Goal: Transaction & Acquisition: Book appointment/travel/reservation

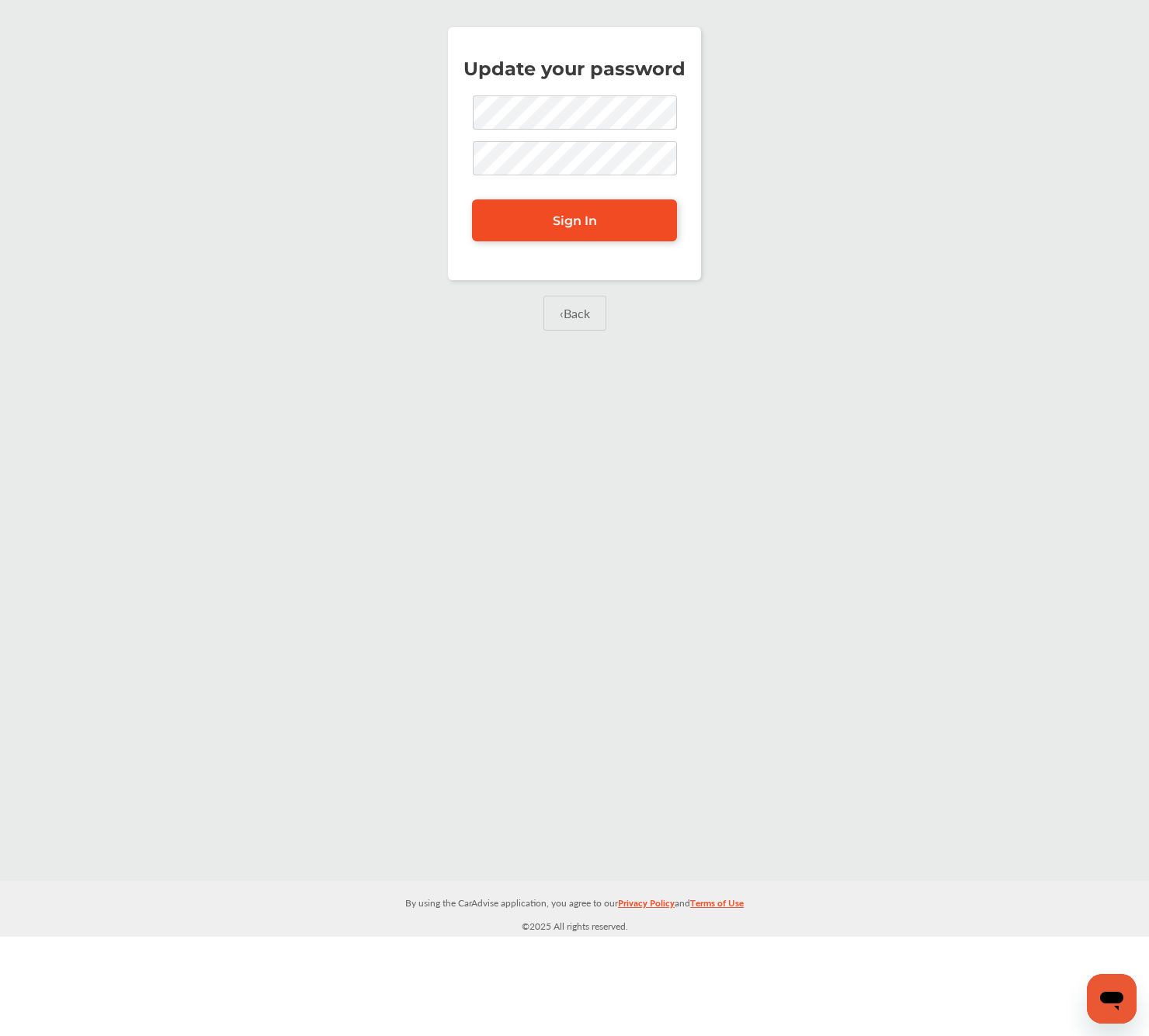
click at [579, 218] on span "Sign In" at bounding box center [574, 221] width 44 height 15
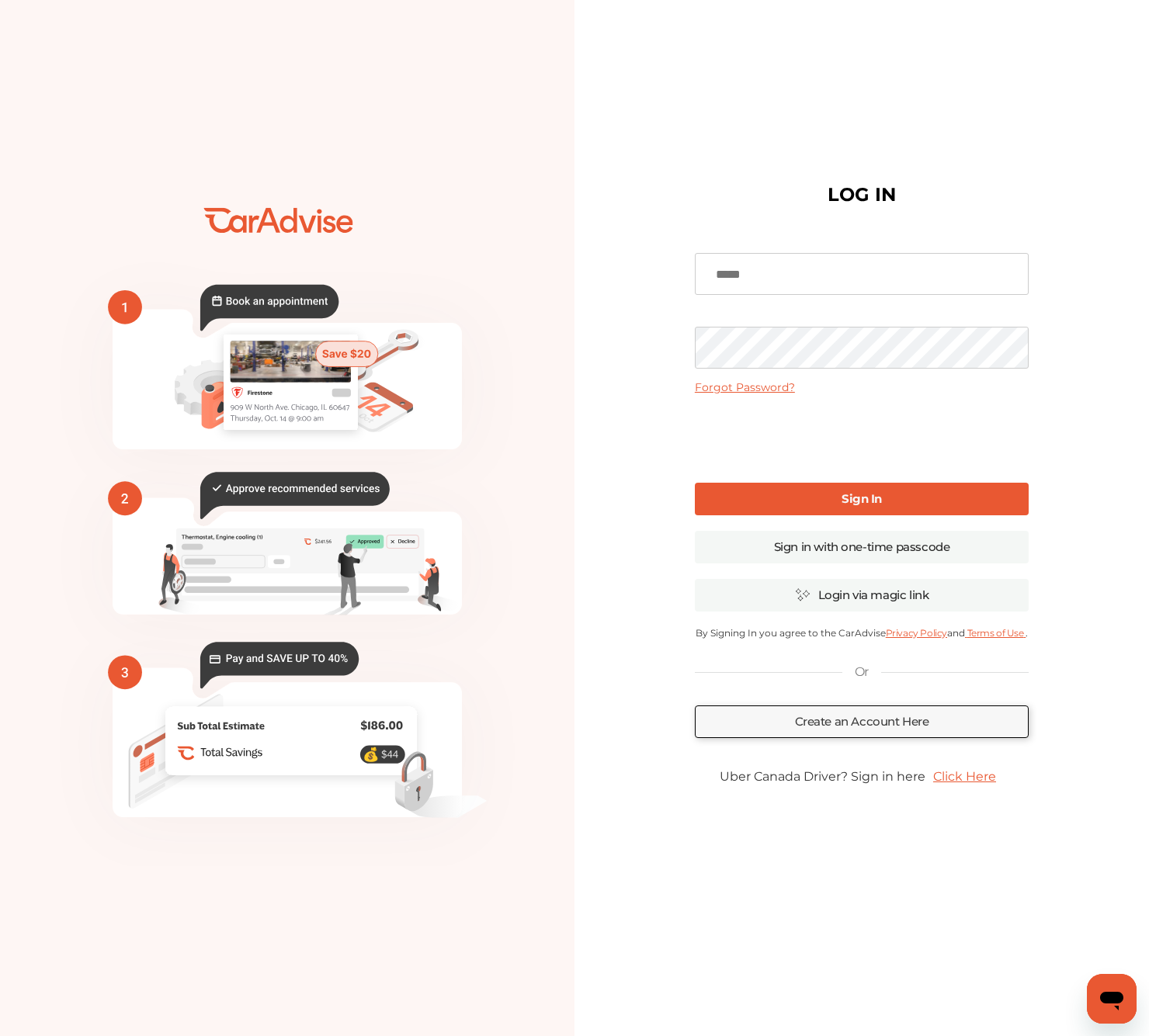
type input "**********"
click at [849, 509] on link "Sign In" at bounding box center [861, 498] width 334 height 32
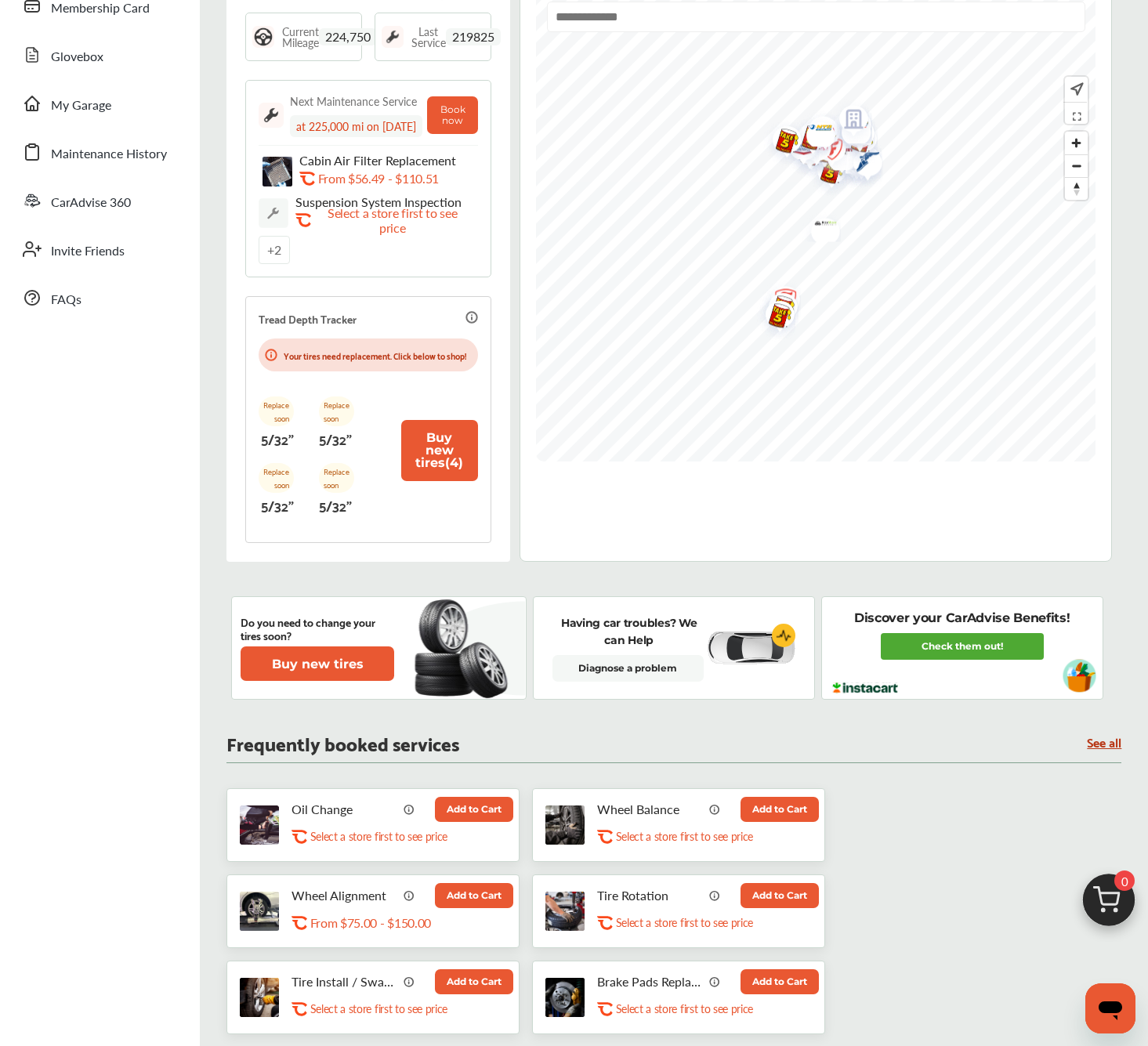
scroll to position [103, 0]
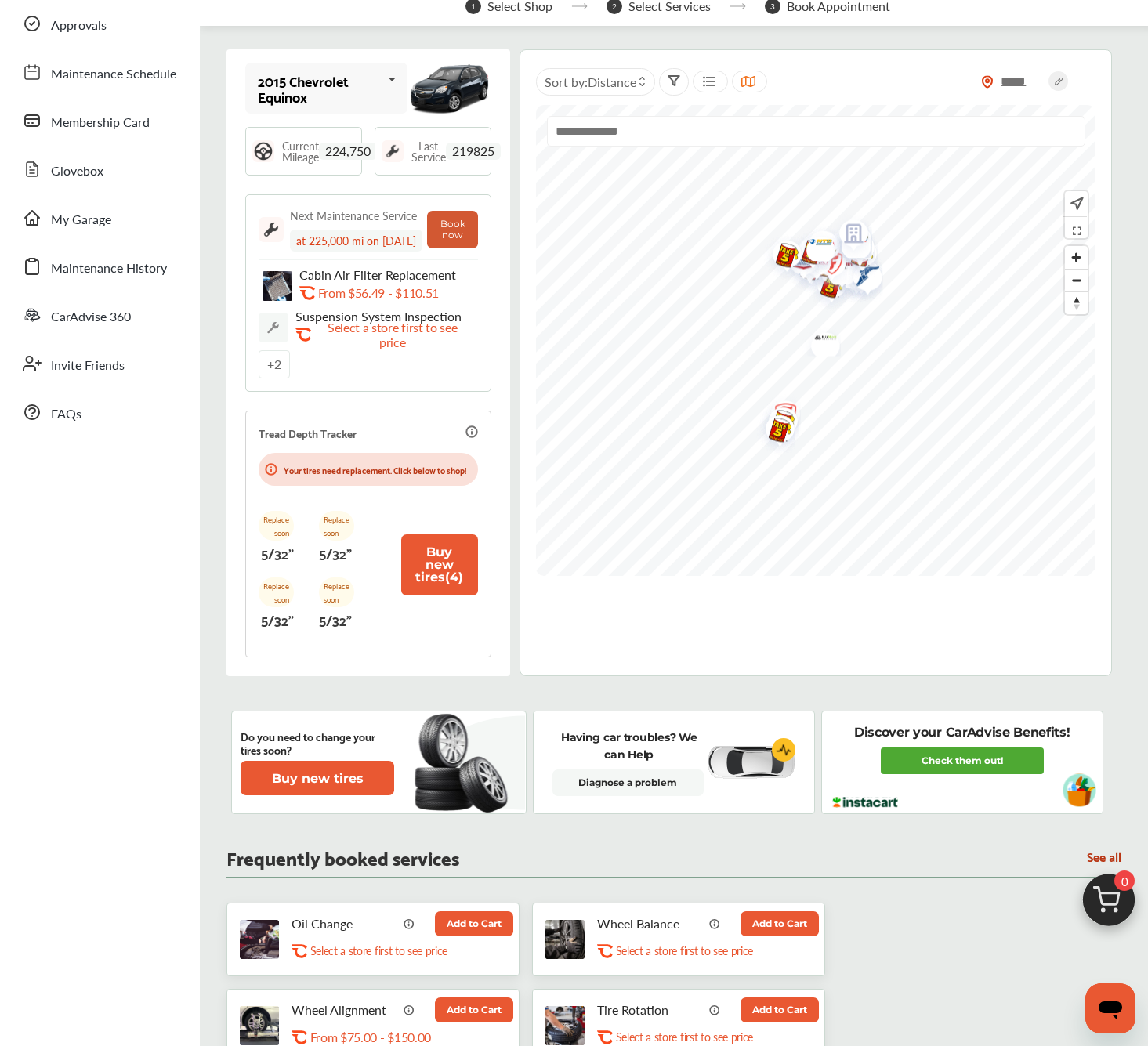
click at [448, 242] on button "Book now" at bounding box center [452, 230] width 51 height 37
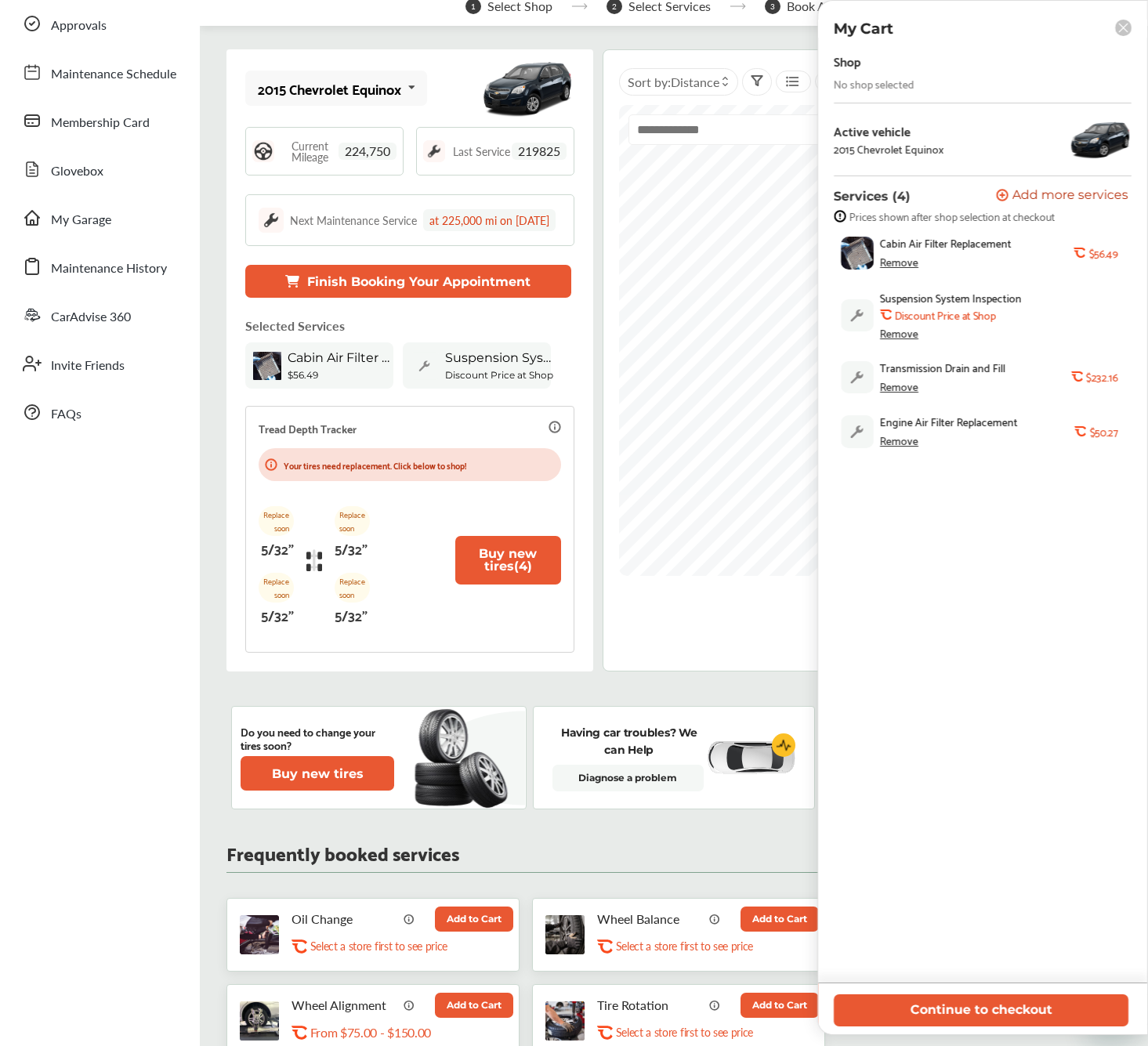
click at [902, 384] on div "Remove" at bounding box center [899, 386] width 38 height 13
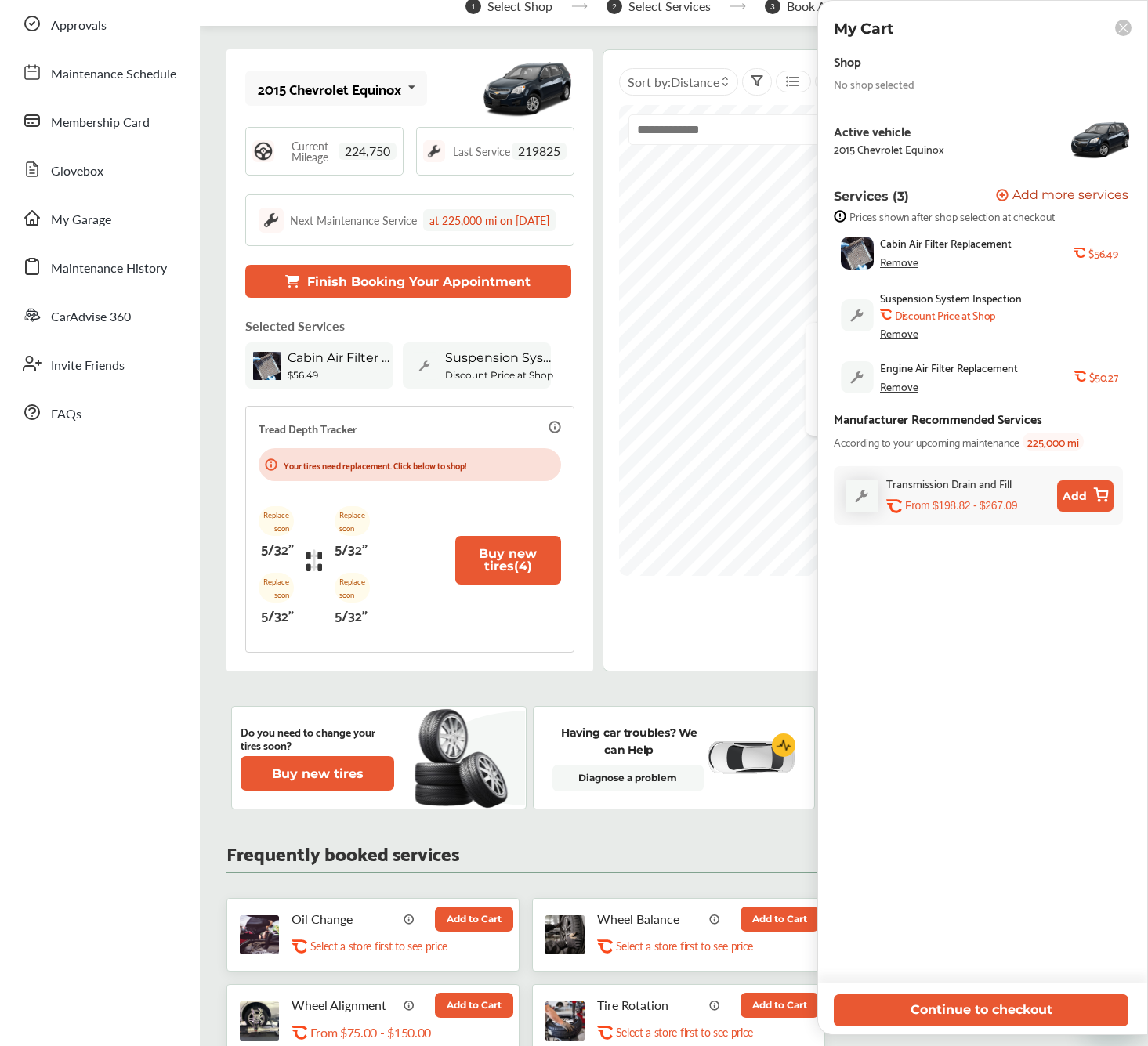
click at [896, 334] on div "Remove" at bounding box center [899, 332] width 38 height 13
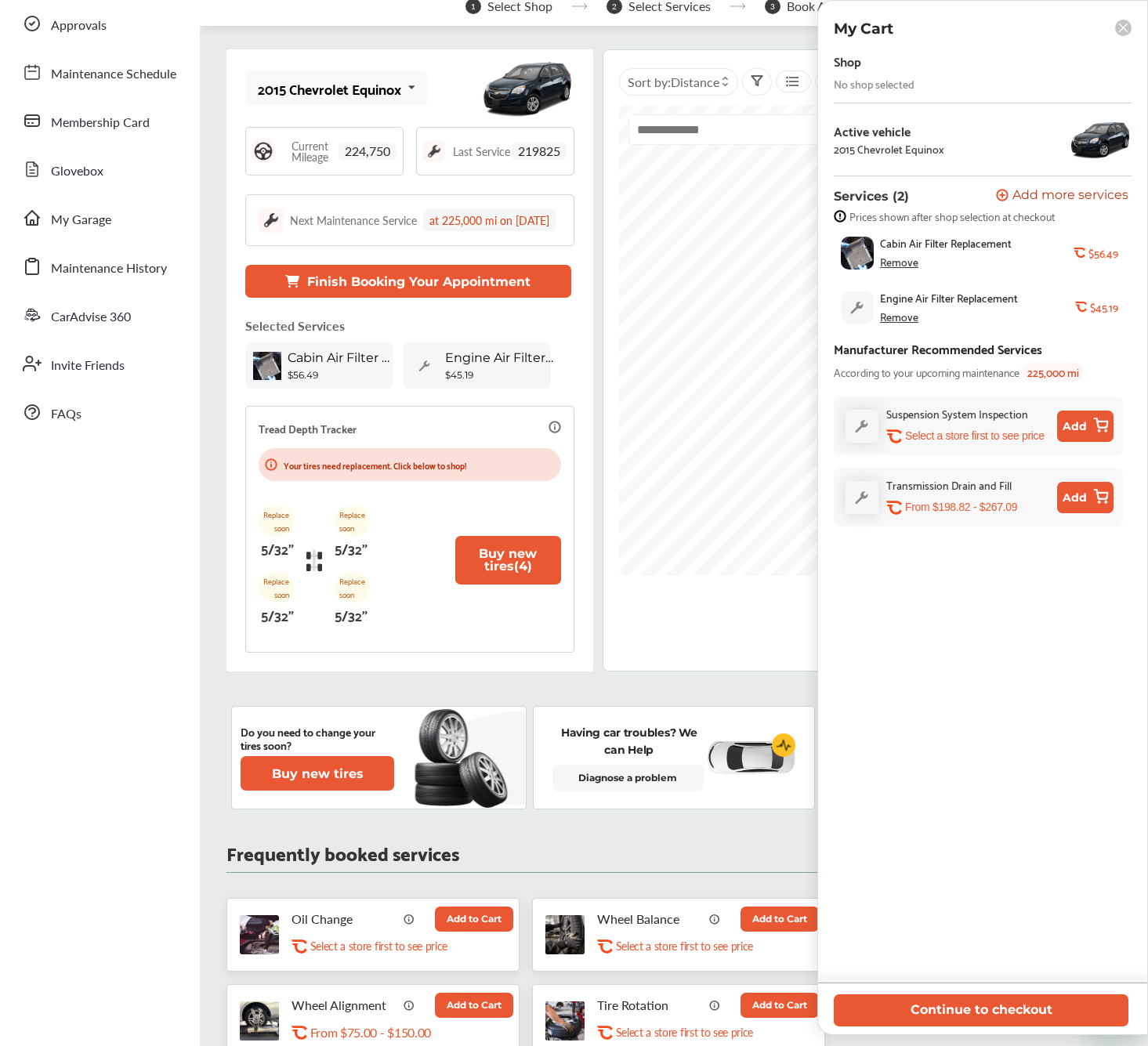
click at [896, 320] on div "Remove" at bounding box center [899, 316] width 38 height 13
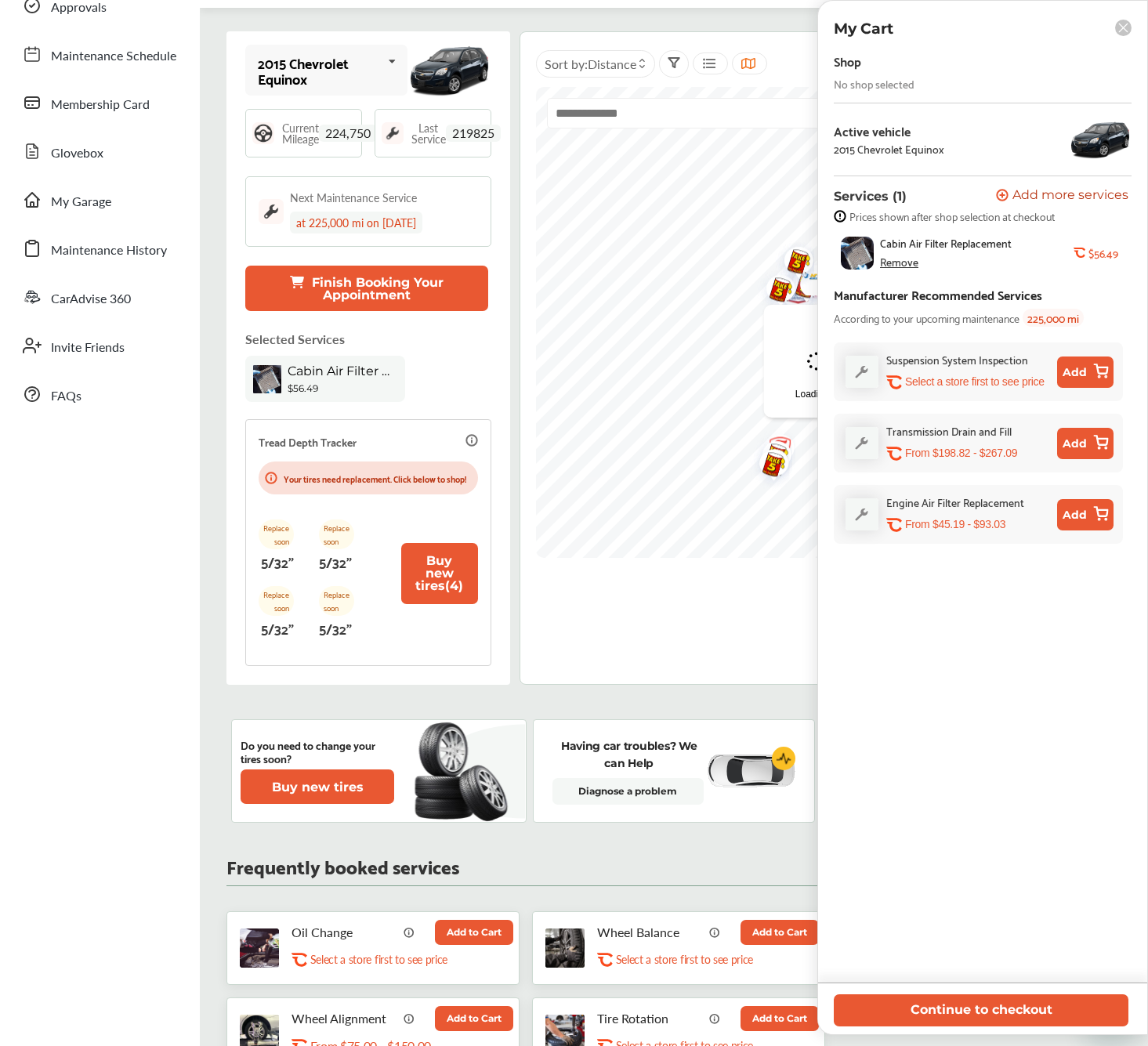
scroll to position [411, 0]
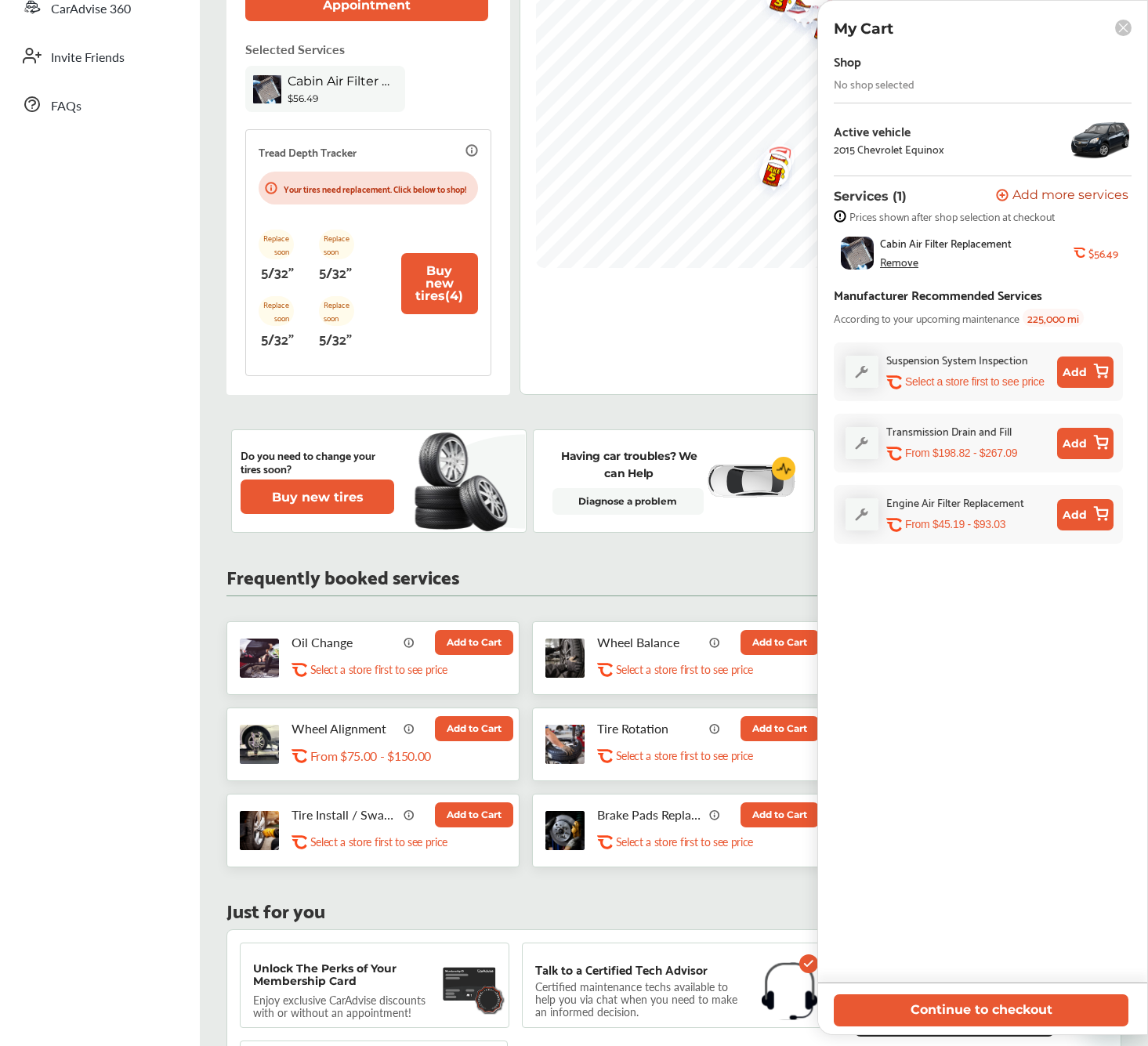
click at [476, 644] on button "Add to Cart" at bounding box center [473, 642] width 78 height 25
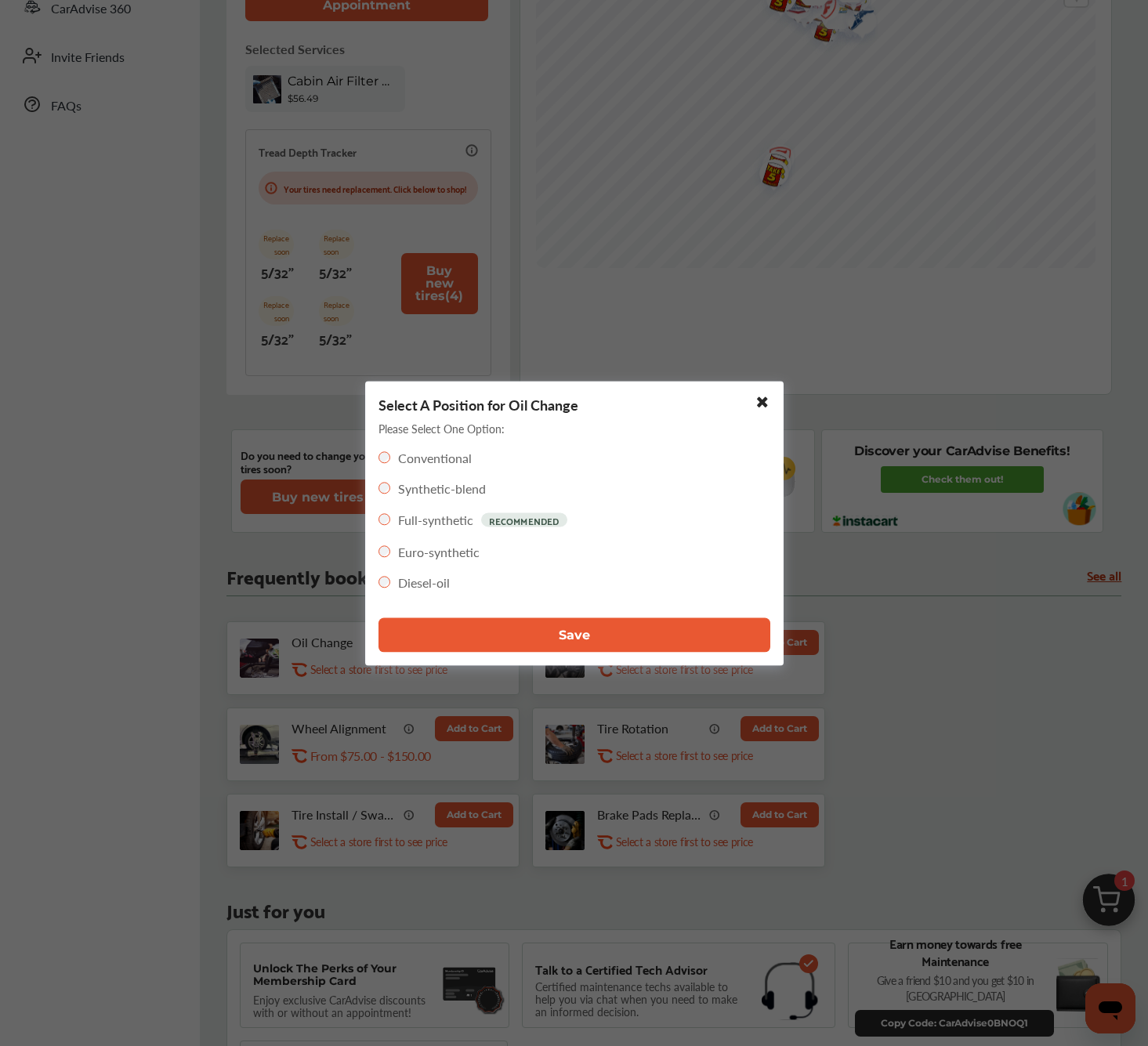
drag, startPoint x: 564, startPoint y: 633, endPoint x: 548, endPoint y: 641, distance: 17.9
click at [564, 634] on span "Save" at bounding box center [574, 635] width 32 height 15
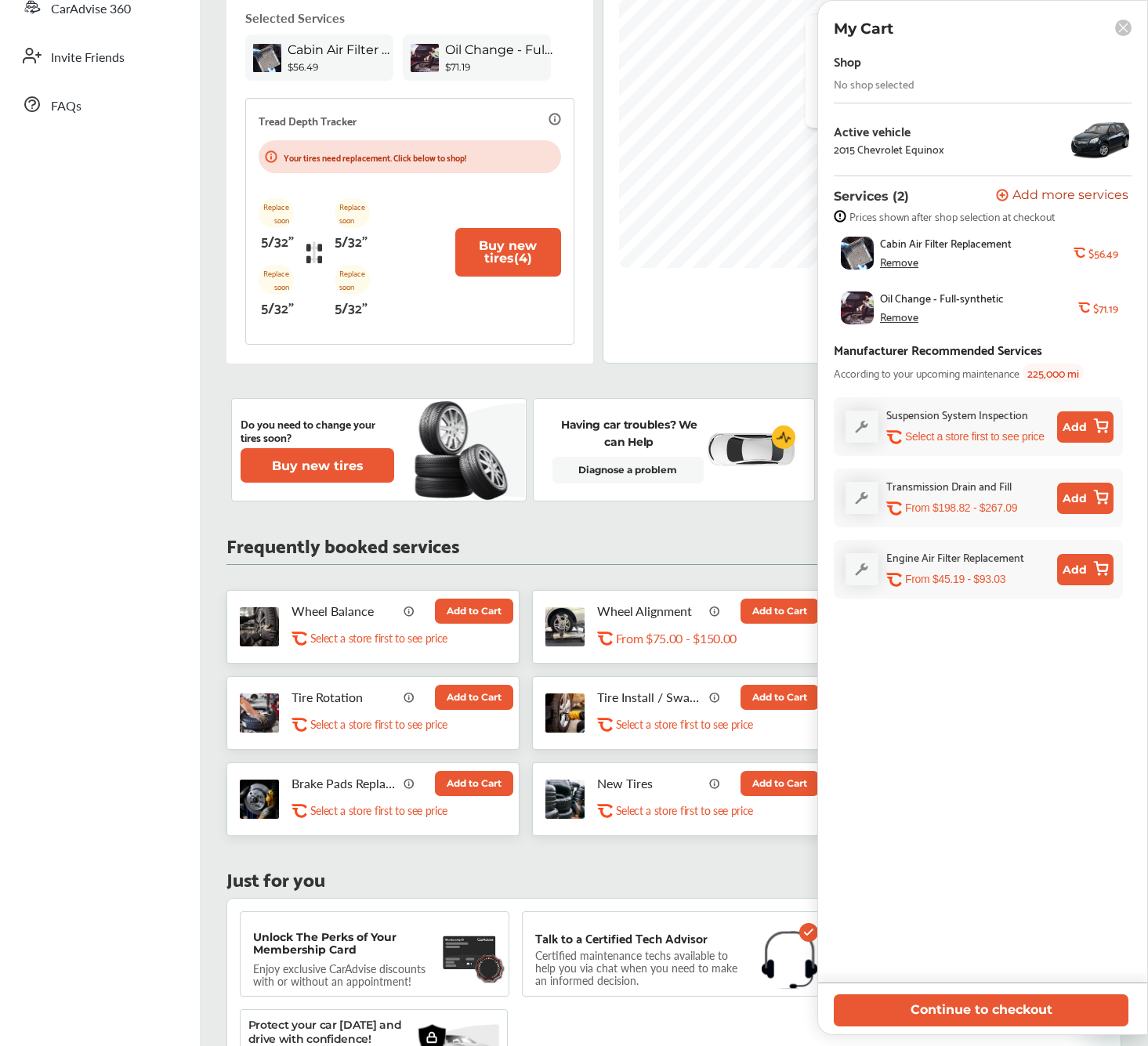
click at [740, 710] on button "Add to Cart" at bounding box center [778, 697] width 78 height 25
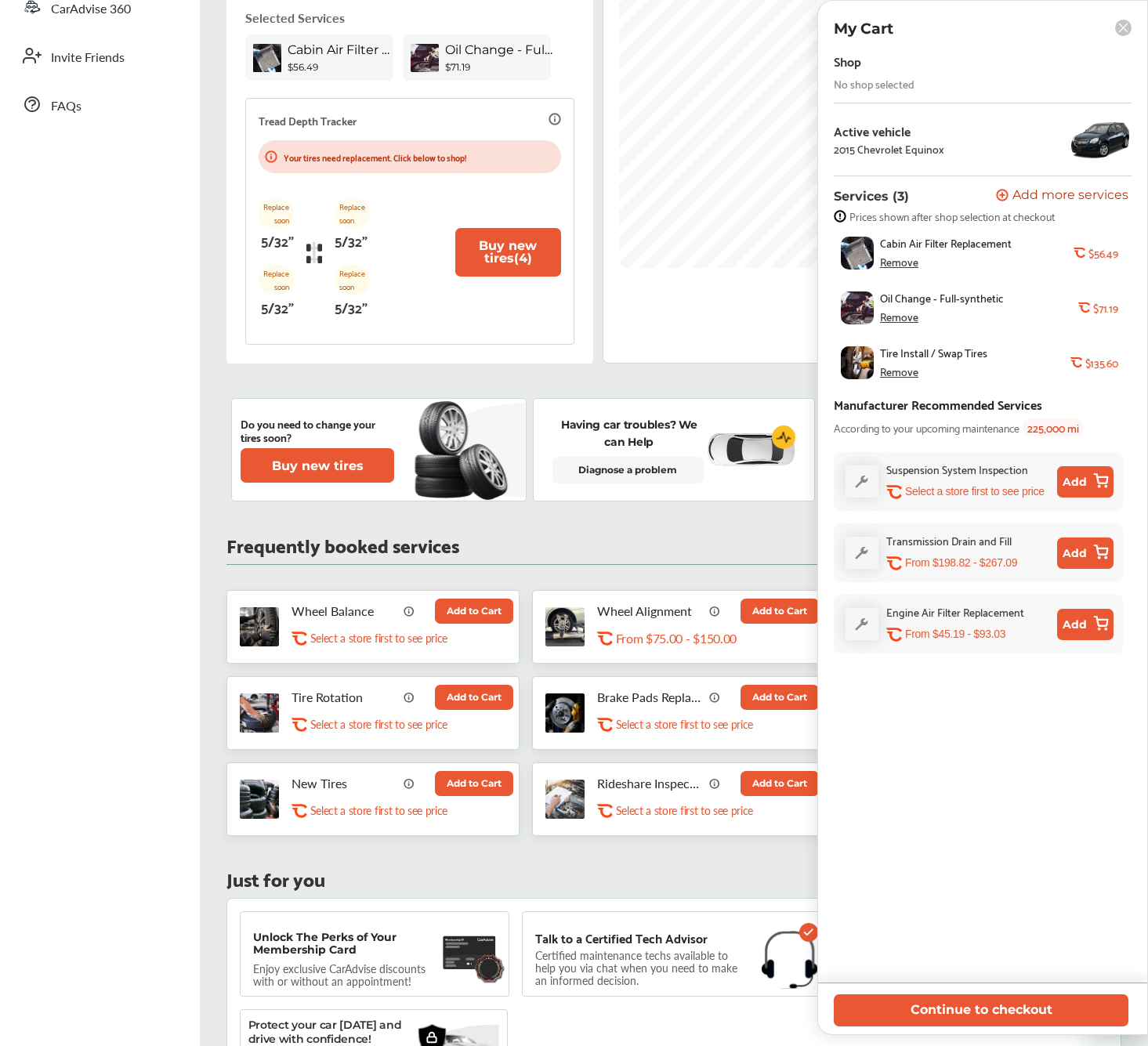
drag, startPoint x: 896, startPoint y: 370, endPoint x: 884, endPoint y: 381, distance: 16.3
click at [896, 371] on div "Remove" at bounding box center [899, 371] width 38 height 13
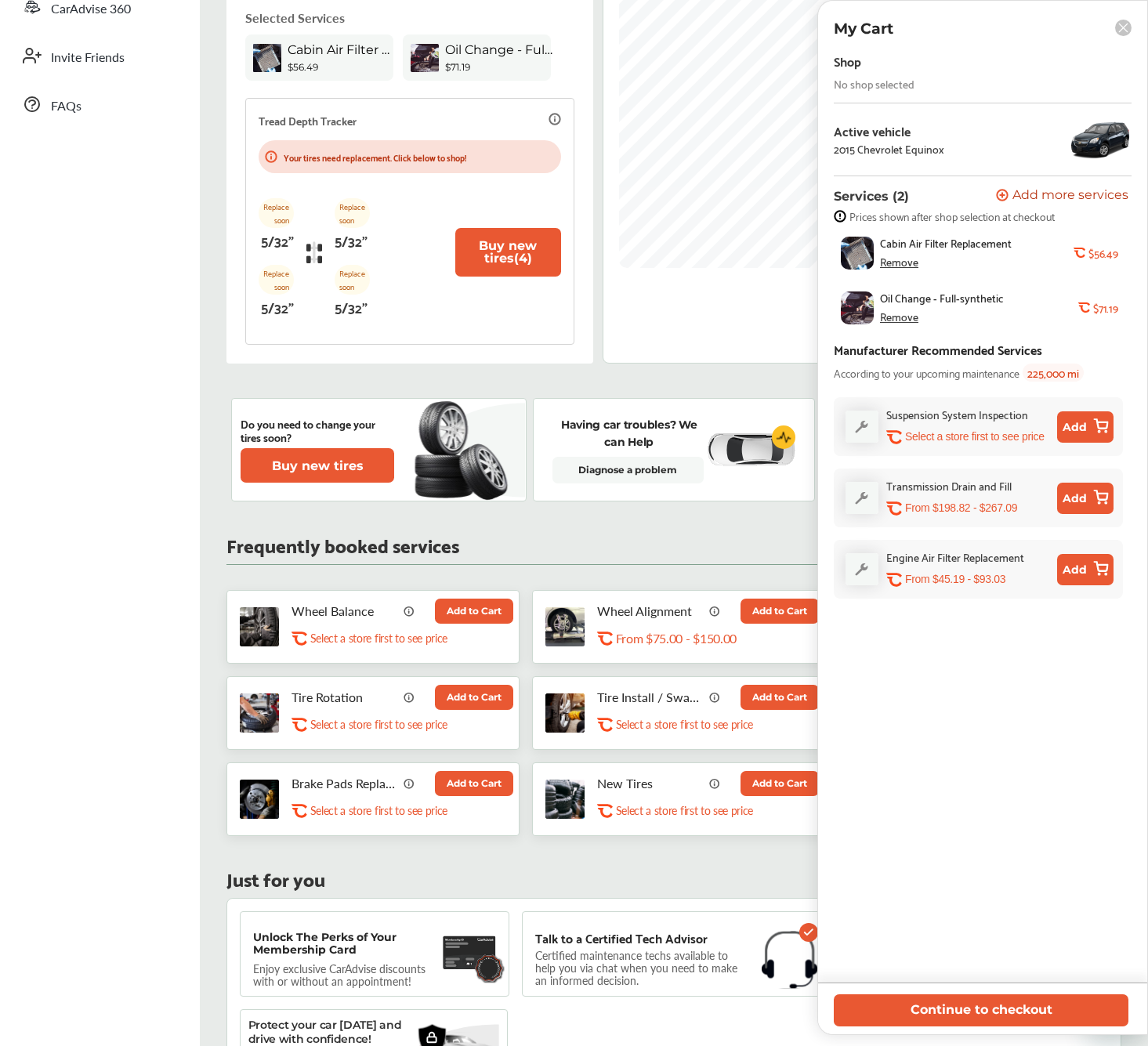
click at [1124, 26] on rect at bounding box center [1122, 28] width 17 height 17
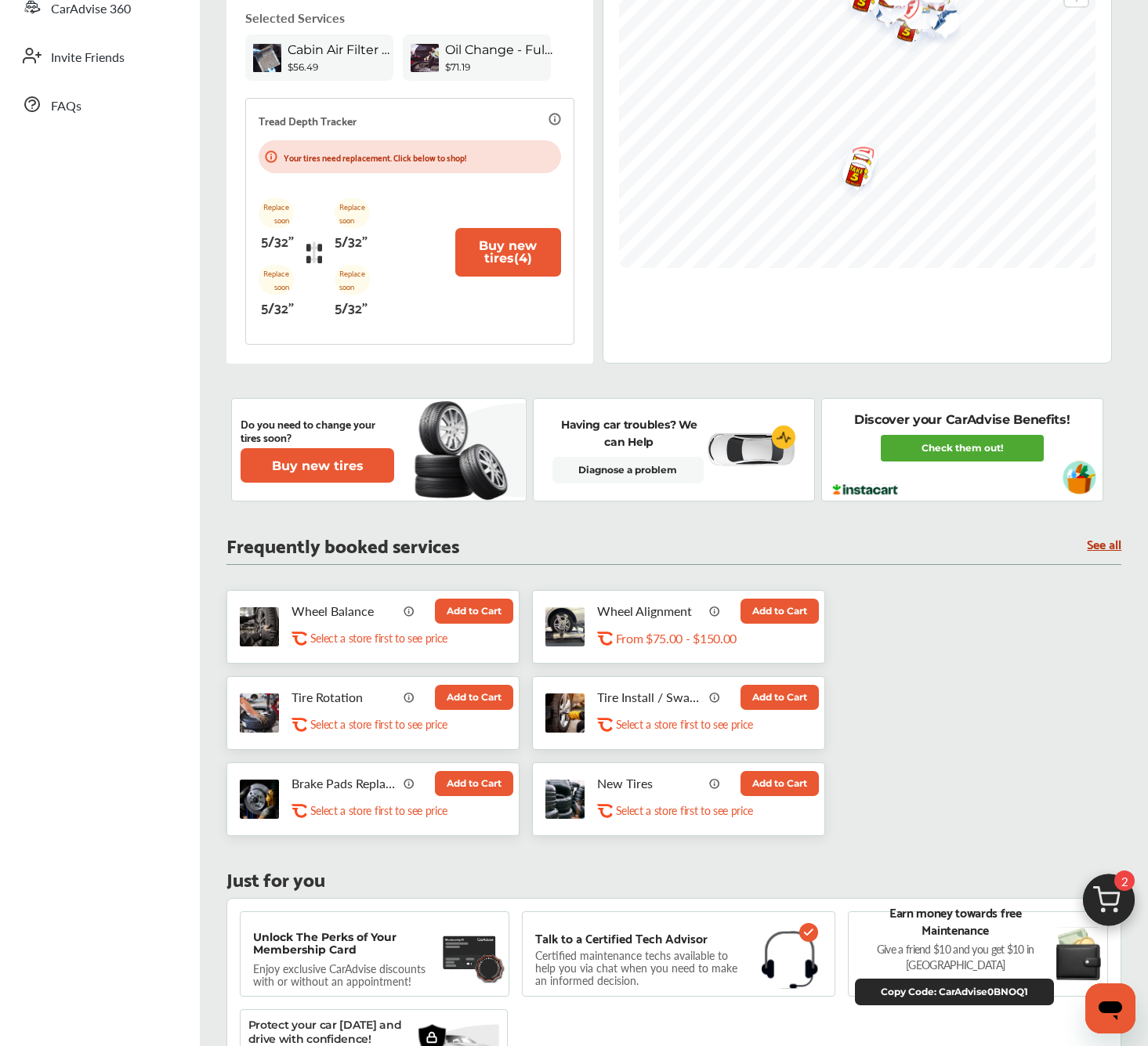
click at [513, 685] on button "Add to Cart" at bounding box center [473, 697] width 78 height 25
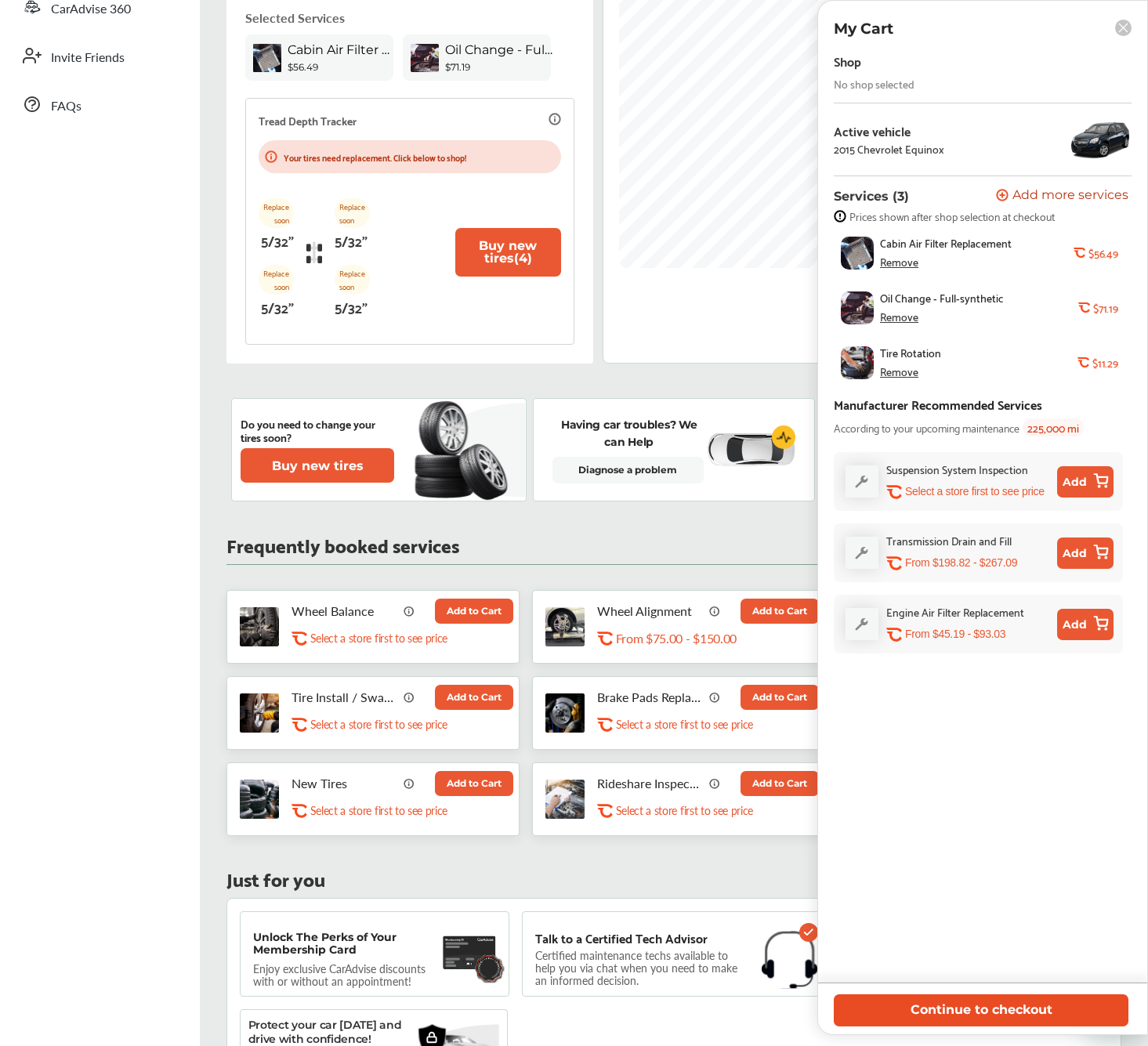
click at [983, 1005] on button "Continue to checkout" at bounding box center [980, 1011] width 295 height 33
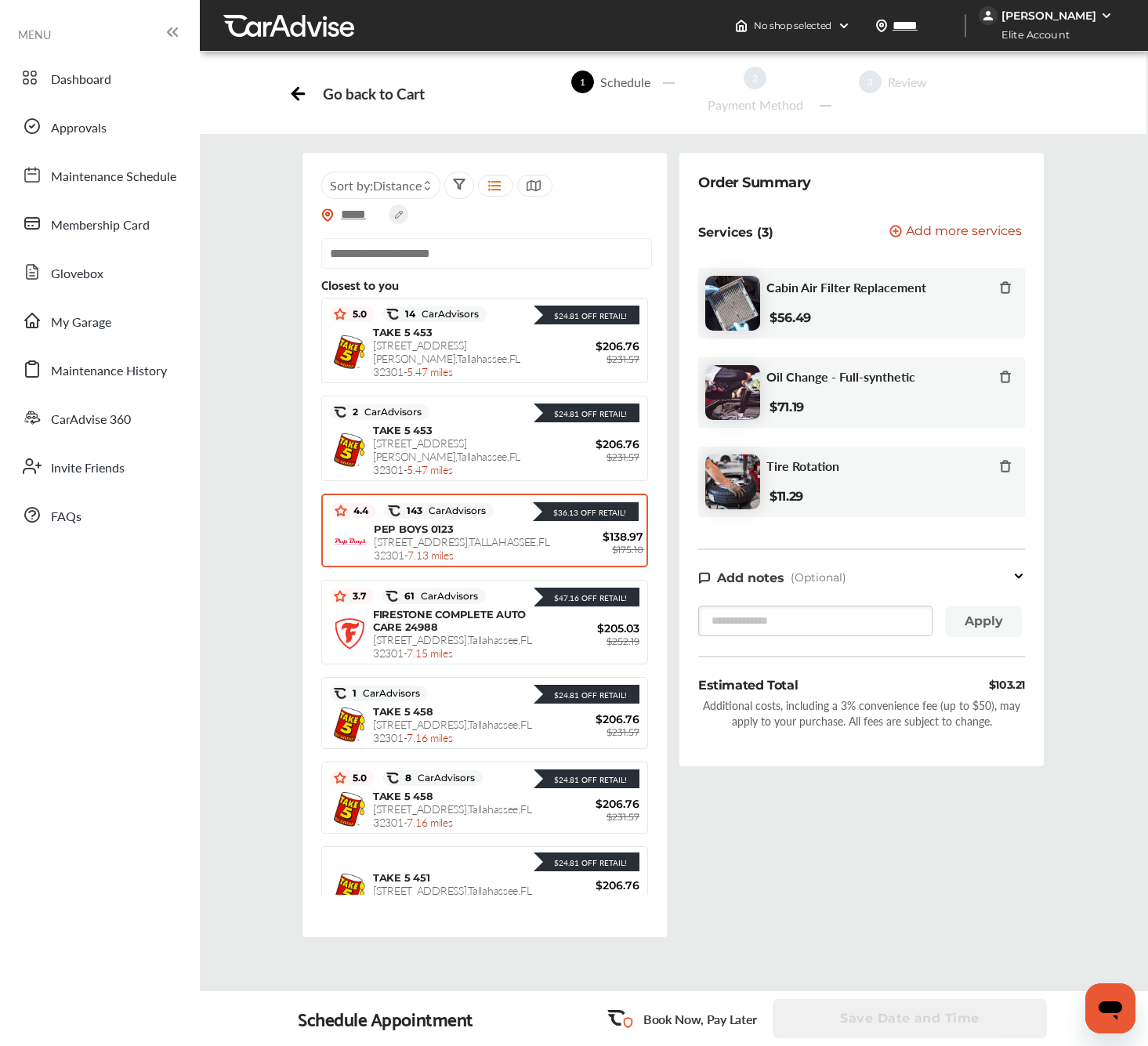
click at [433, 496] on div "$36.13 Off Retail! 4.4 143 CarAdvisors $36.13 Off Retail! PEP BOYS 0123 [STREET…" at bounding box center [484, 530] width 326 height 74
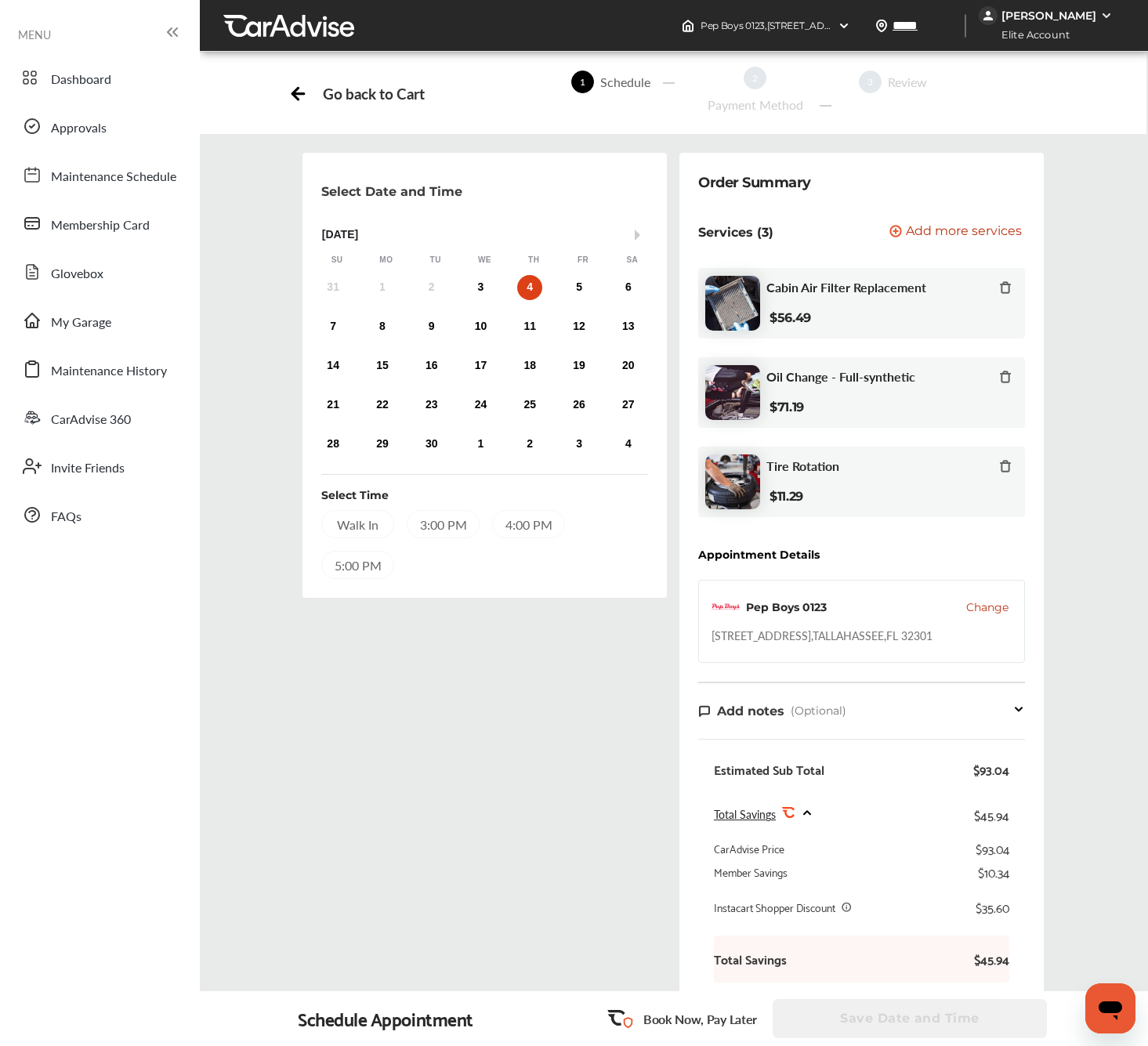
click at [370, 525] on div "Walk In" at bounding box center [358, 524] width 73 height 29
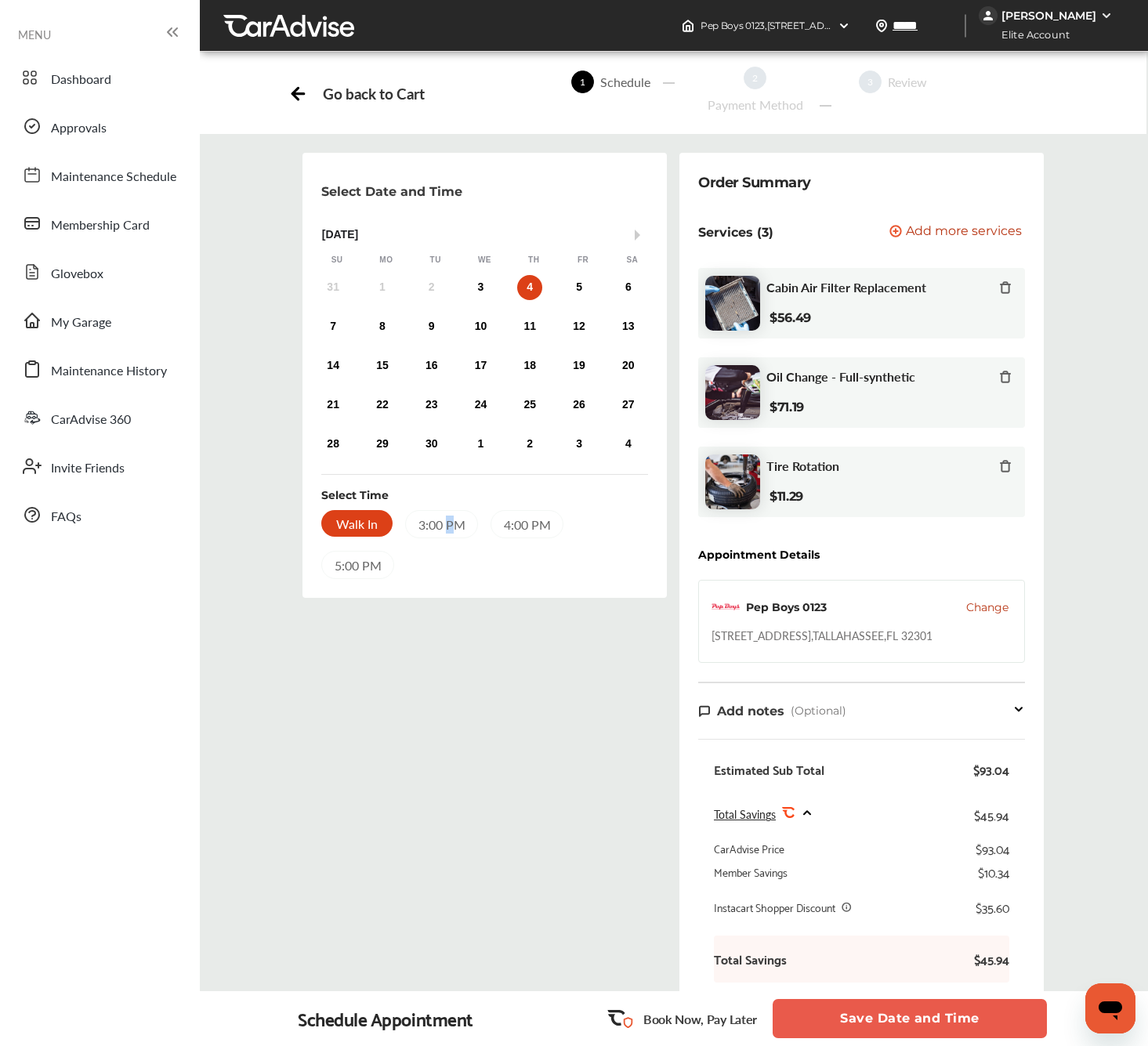
click at [449, 526] on div "3:00 PM" at bounding box center [441, 524] width 73 height 29
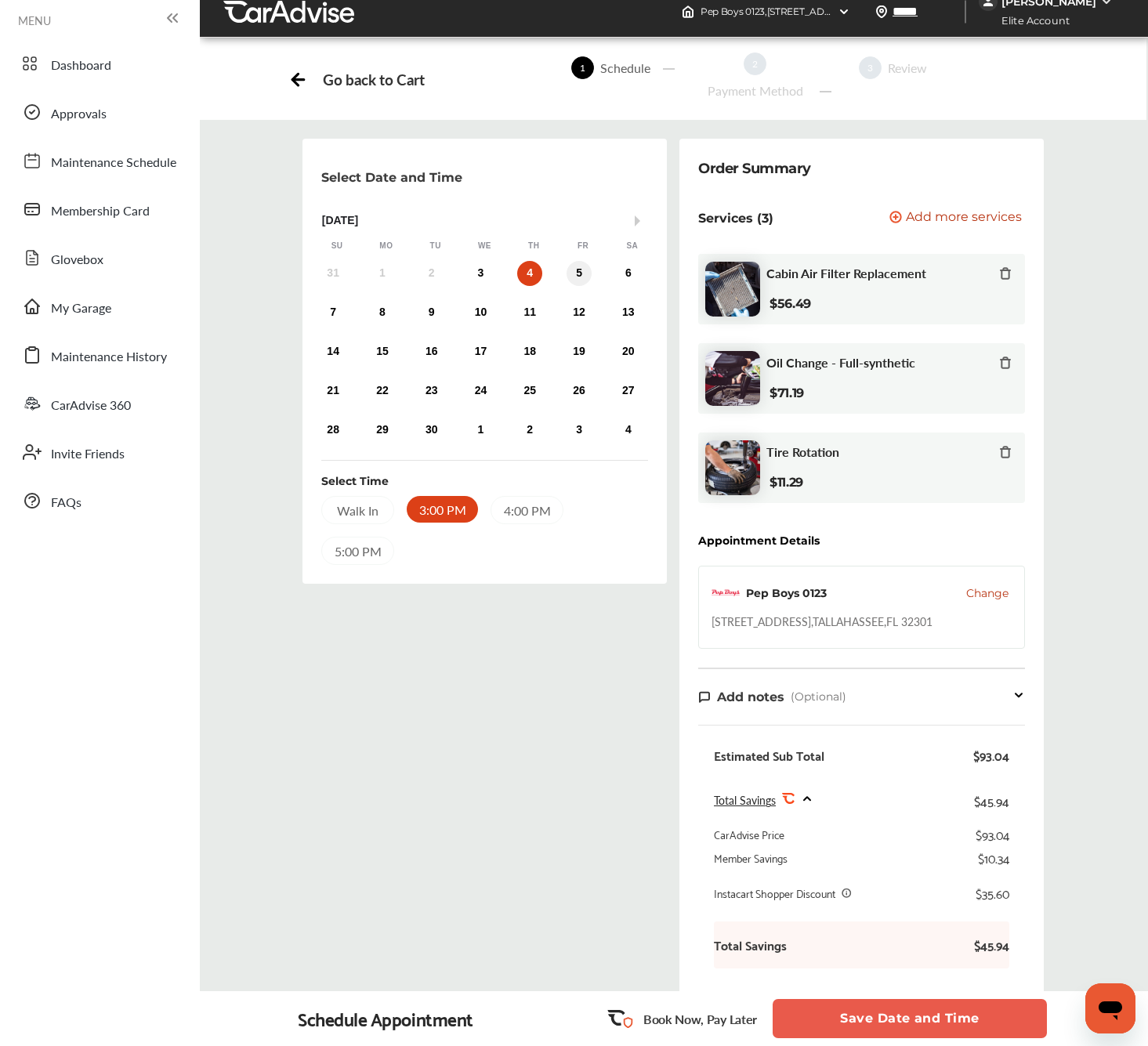
click at [574, 272] on div "5" at bounding box center [578, 273] width 25 height 25
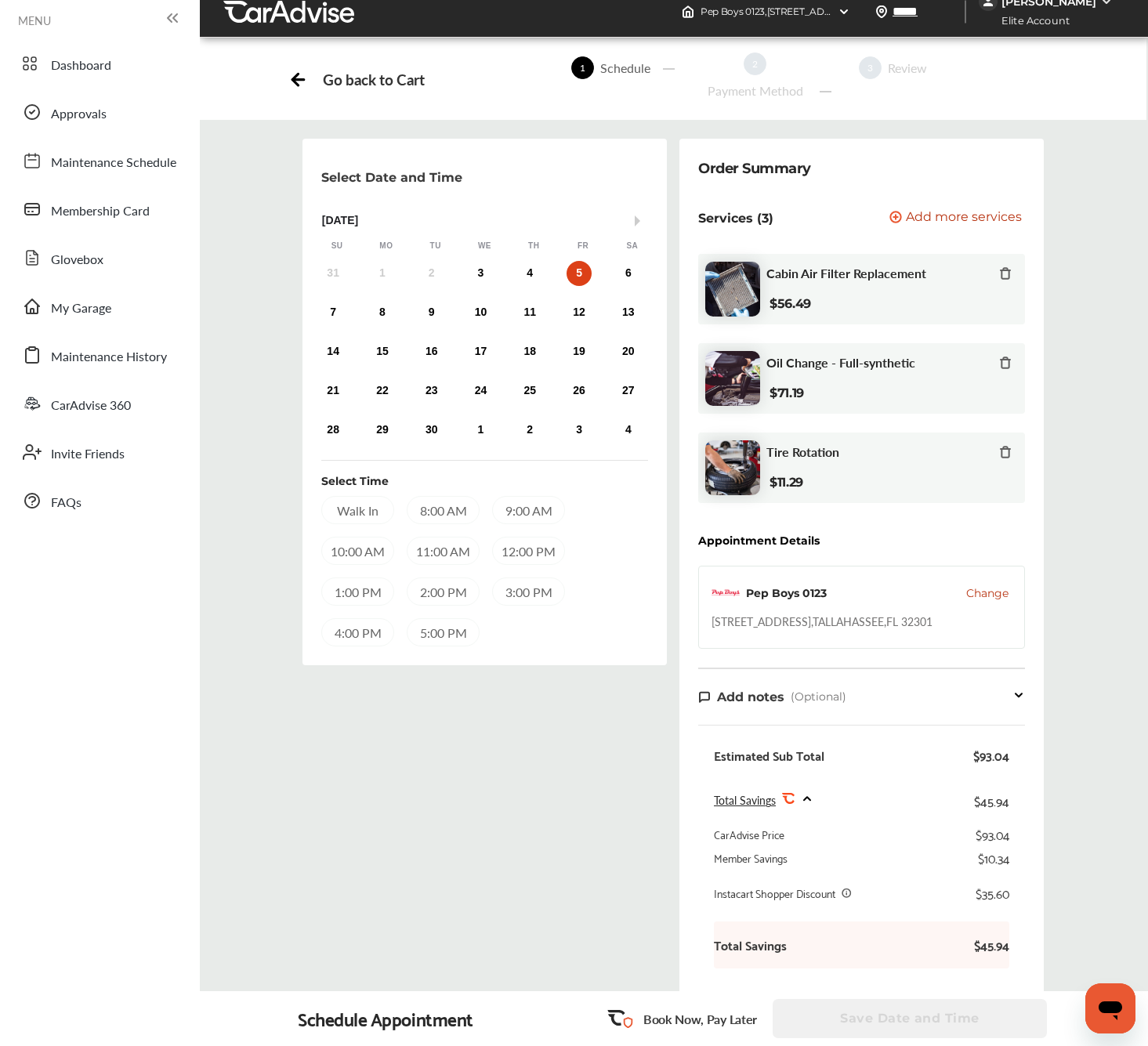
click at [989, 594] on span "Change" at bounding box center [986, 593] width 42 height 16
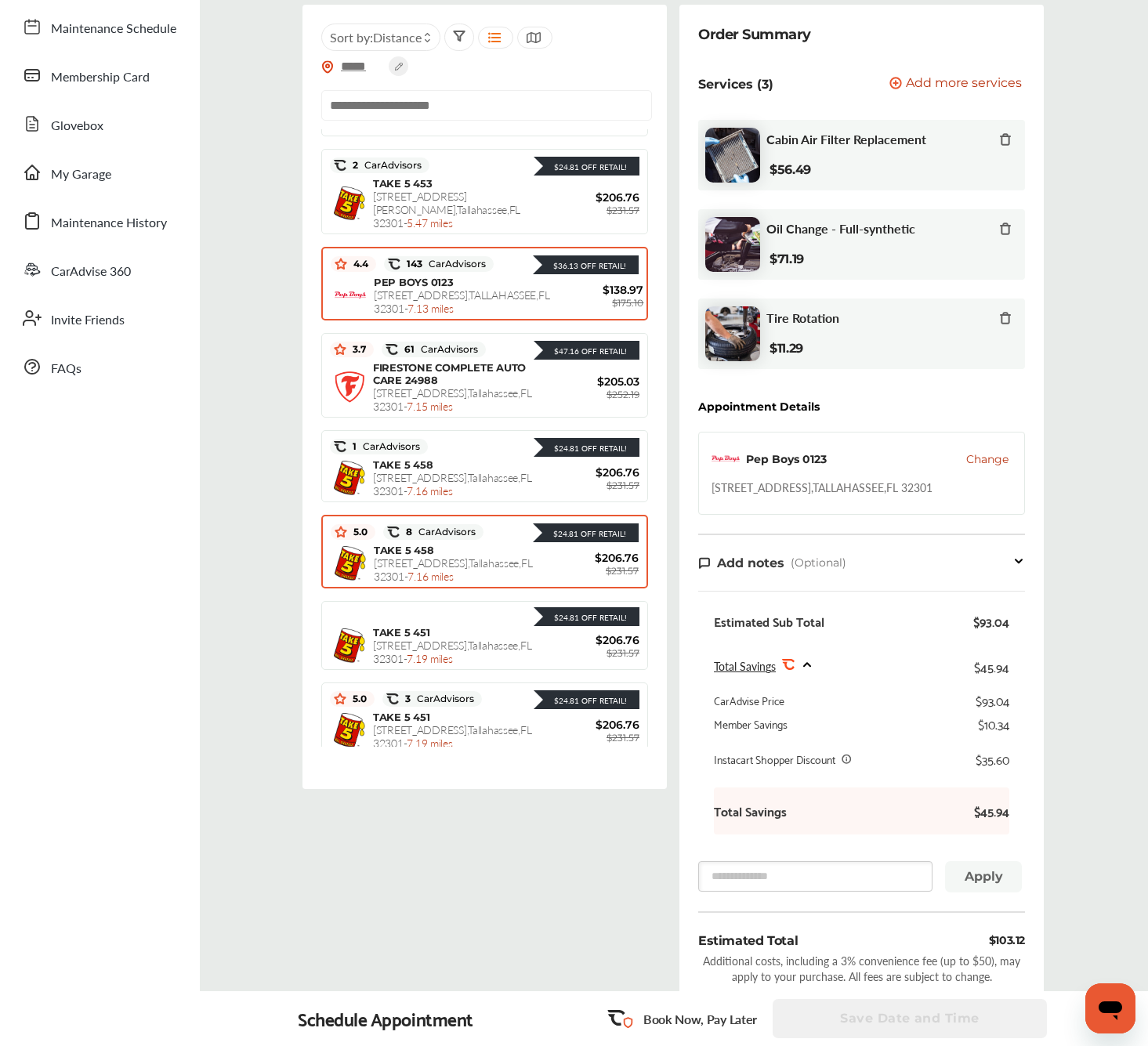
scroll to position [0, 0]
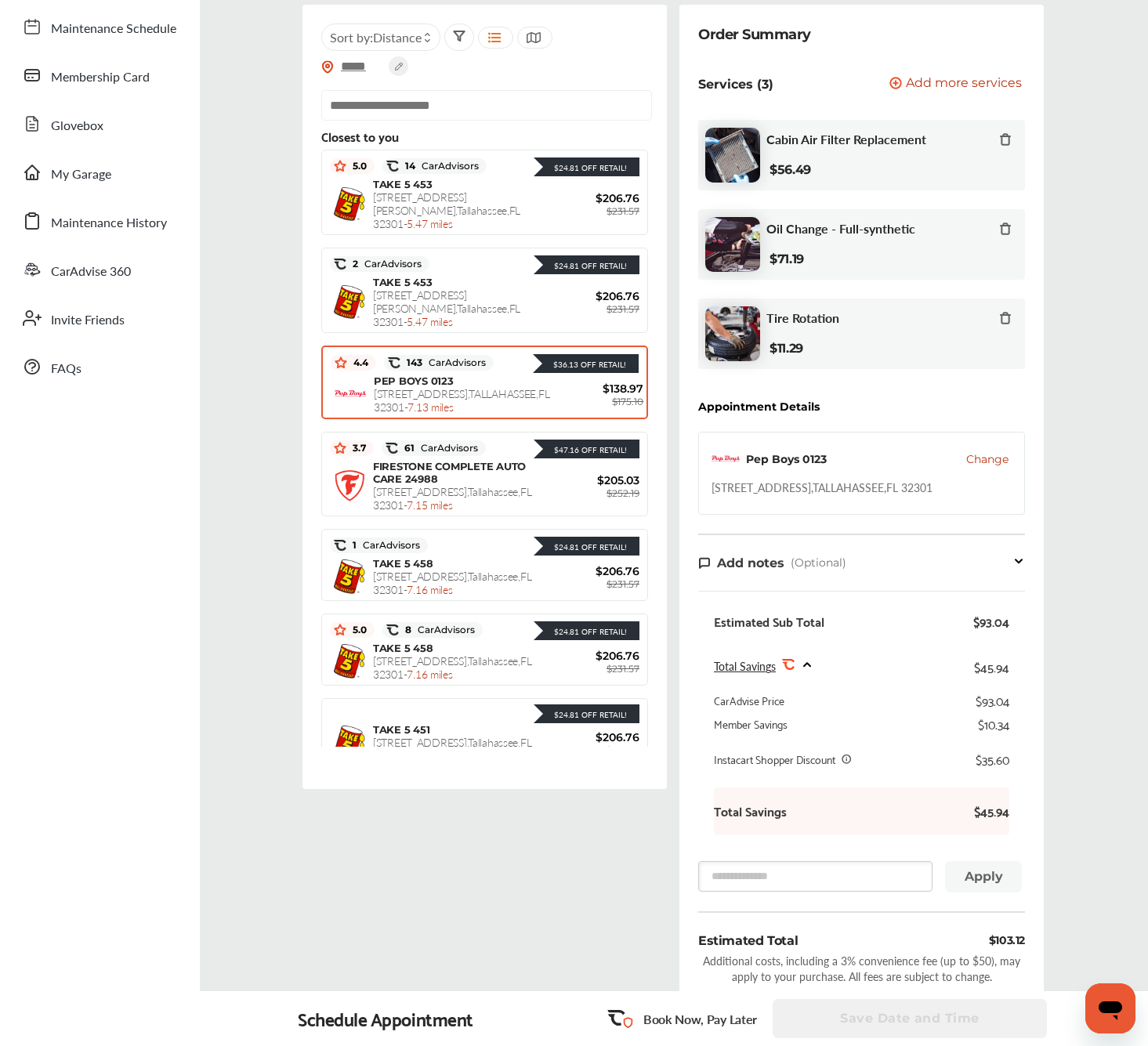
click at [408, 385] on span "[STREET_ADDRESS] - 7.13 miles" at bounding box center [461, 399] width 175 height 29
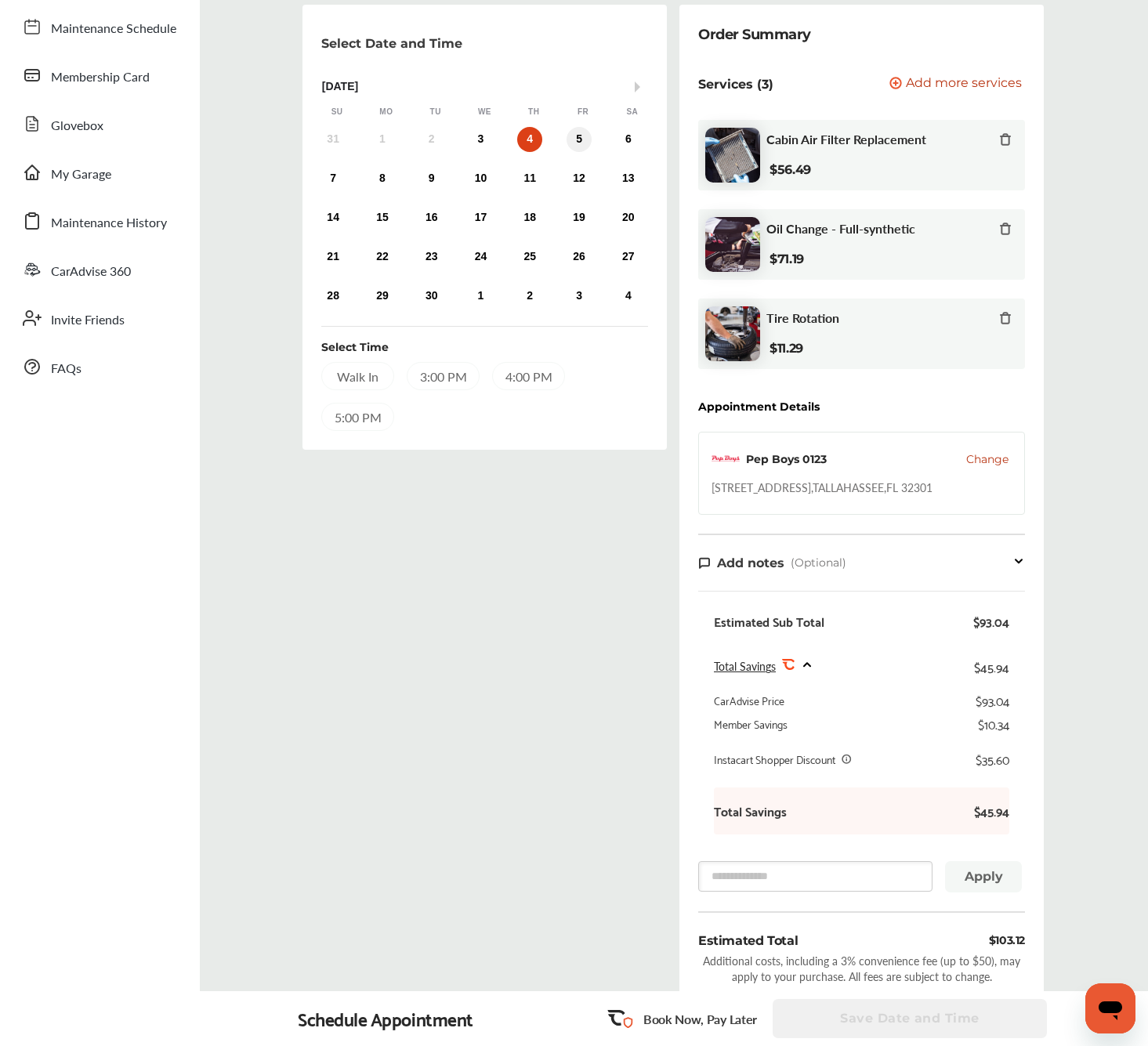
click at [574, 140] on div "5" at bounding box center [578, 139] width 25 height 25
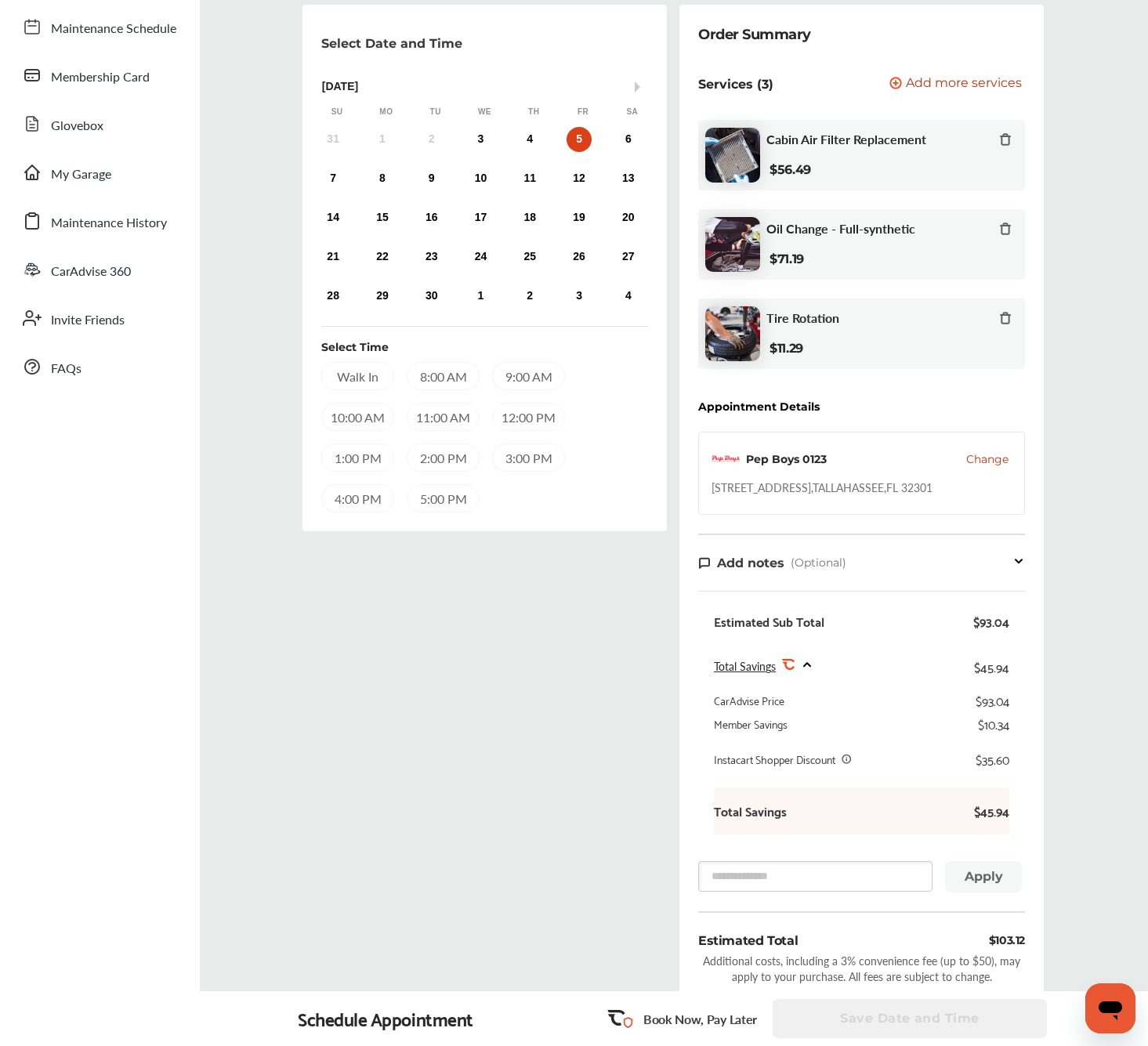
click at [435, 375] on div "8:00 AM" at bounding box center [443, 376] width 73 height 29
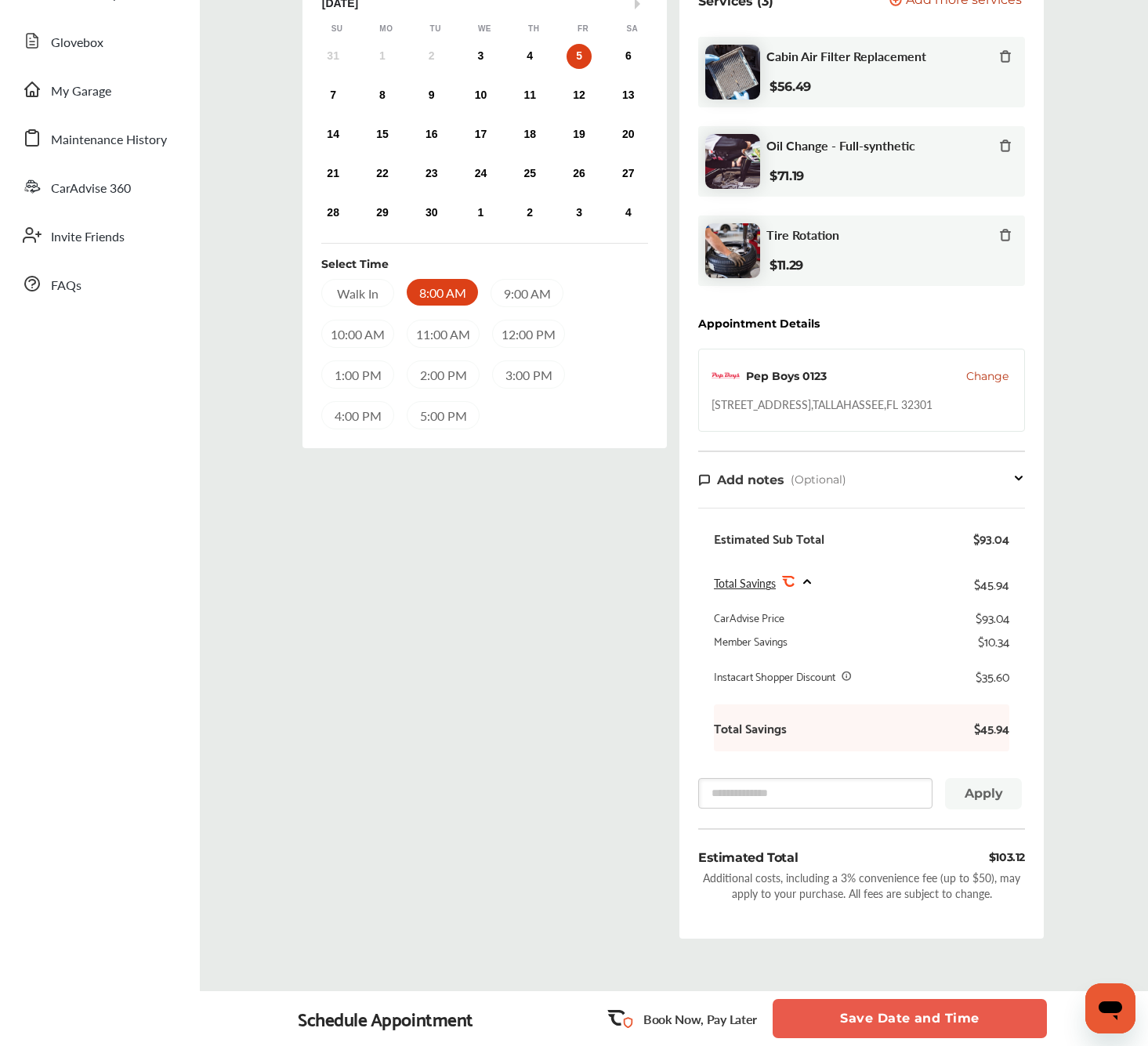
scroll to position [235, 0]
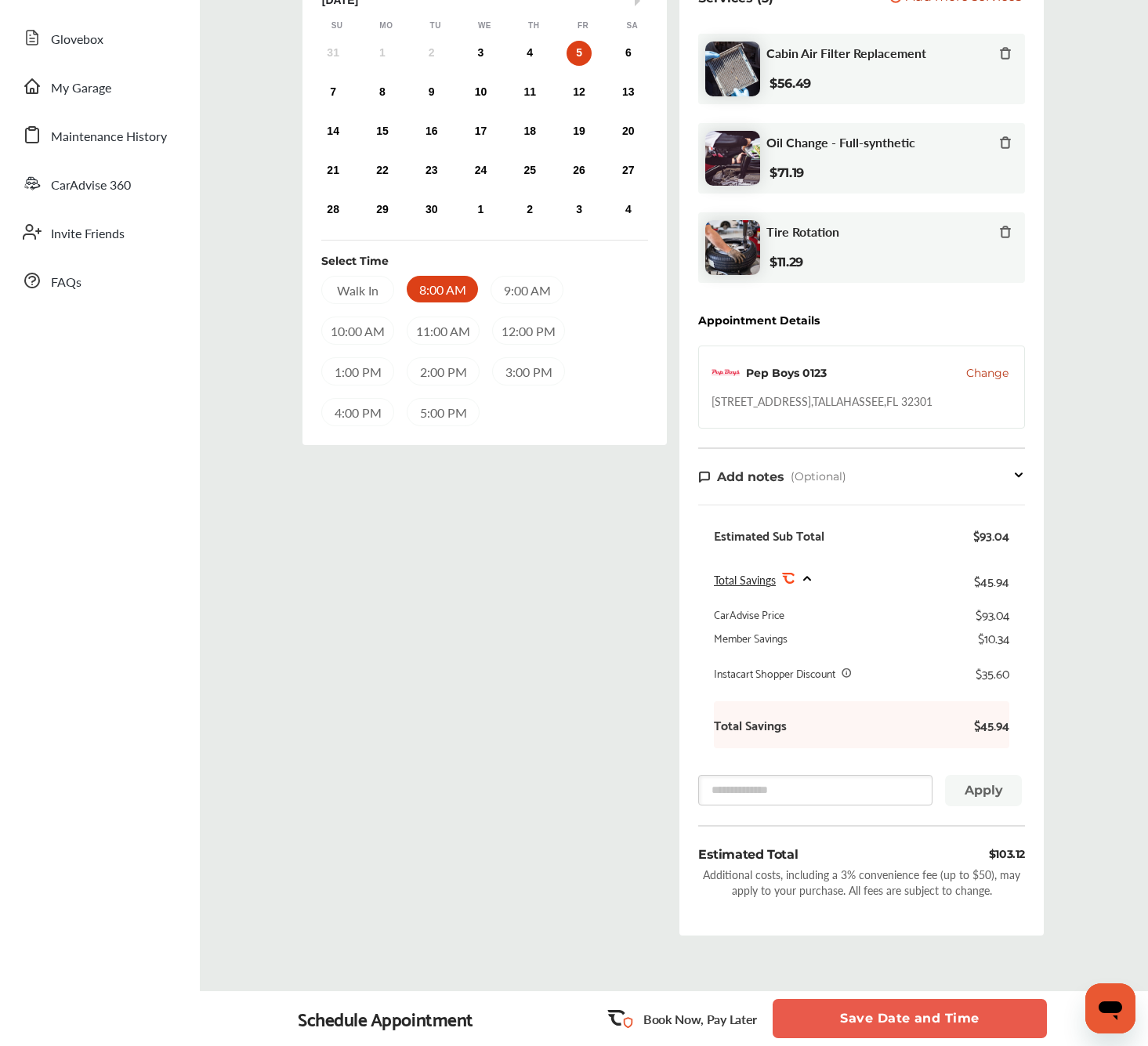
click at [978, 1015] on button "Save Date and Time" at bounding box center [910, 1019] width 274 height 39
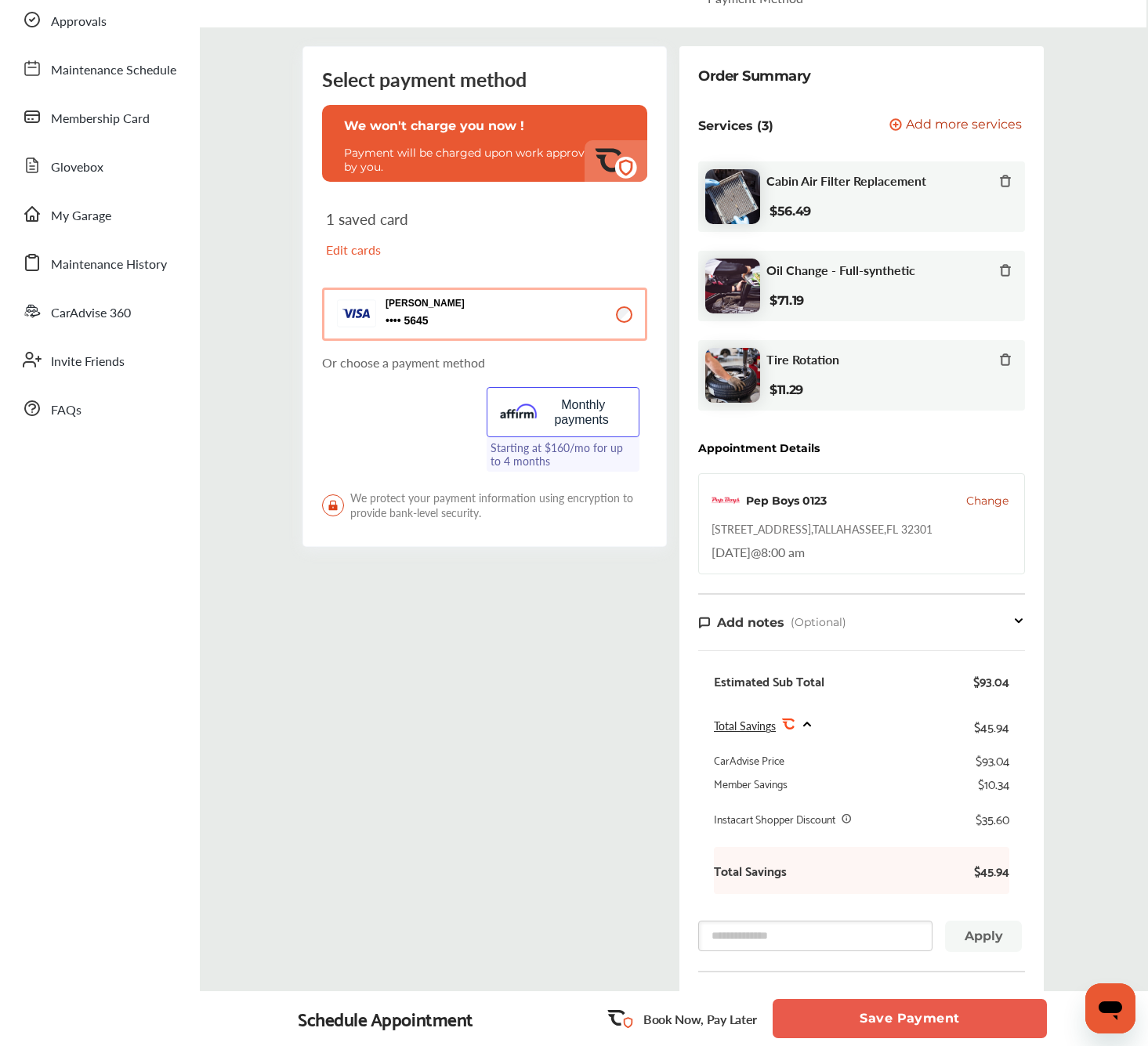
scroll to position [388, 0]
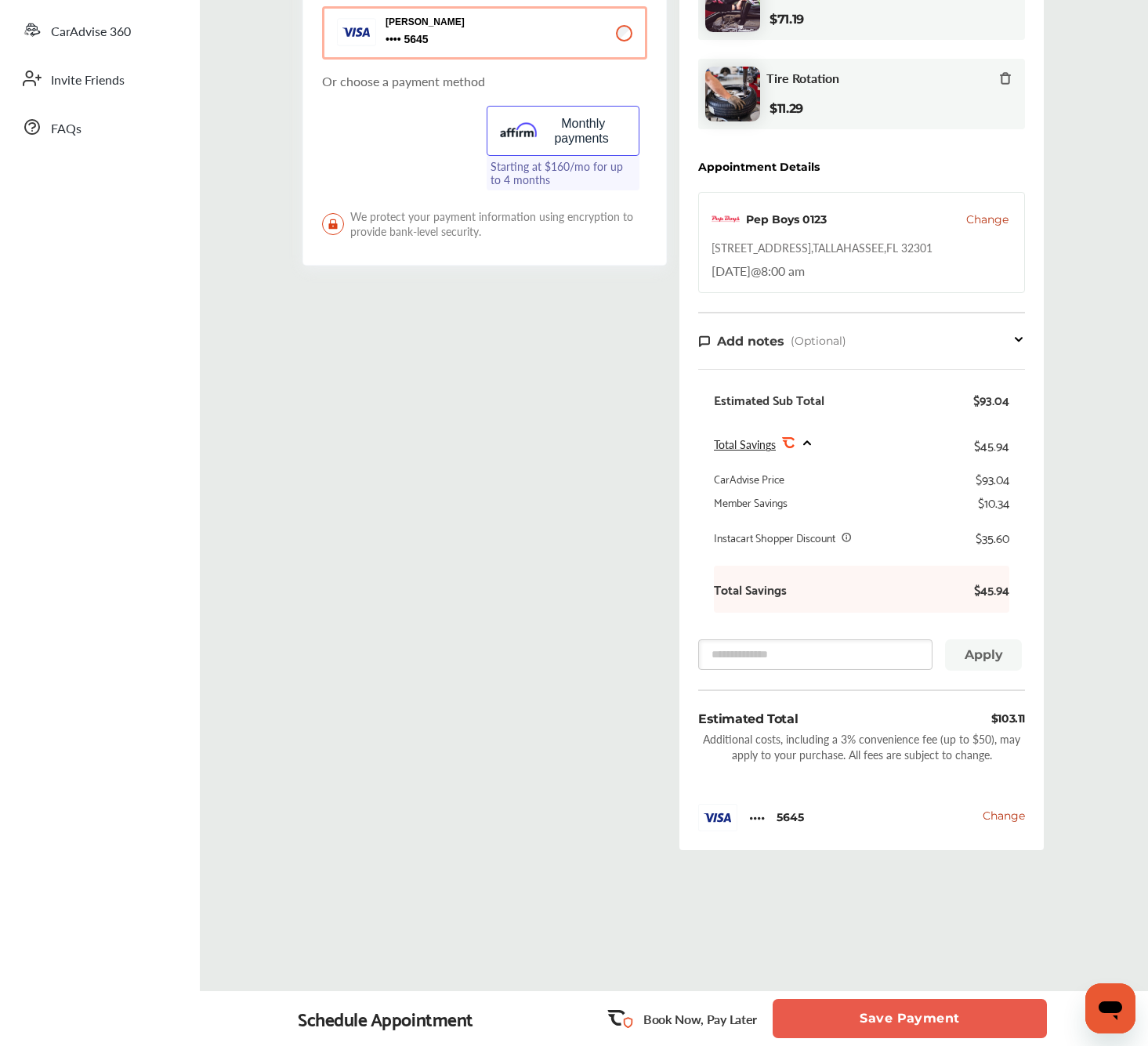
click at [998, 1014] on button "Save Payment" at bounding box center [910, 1019] width 274 height 39
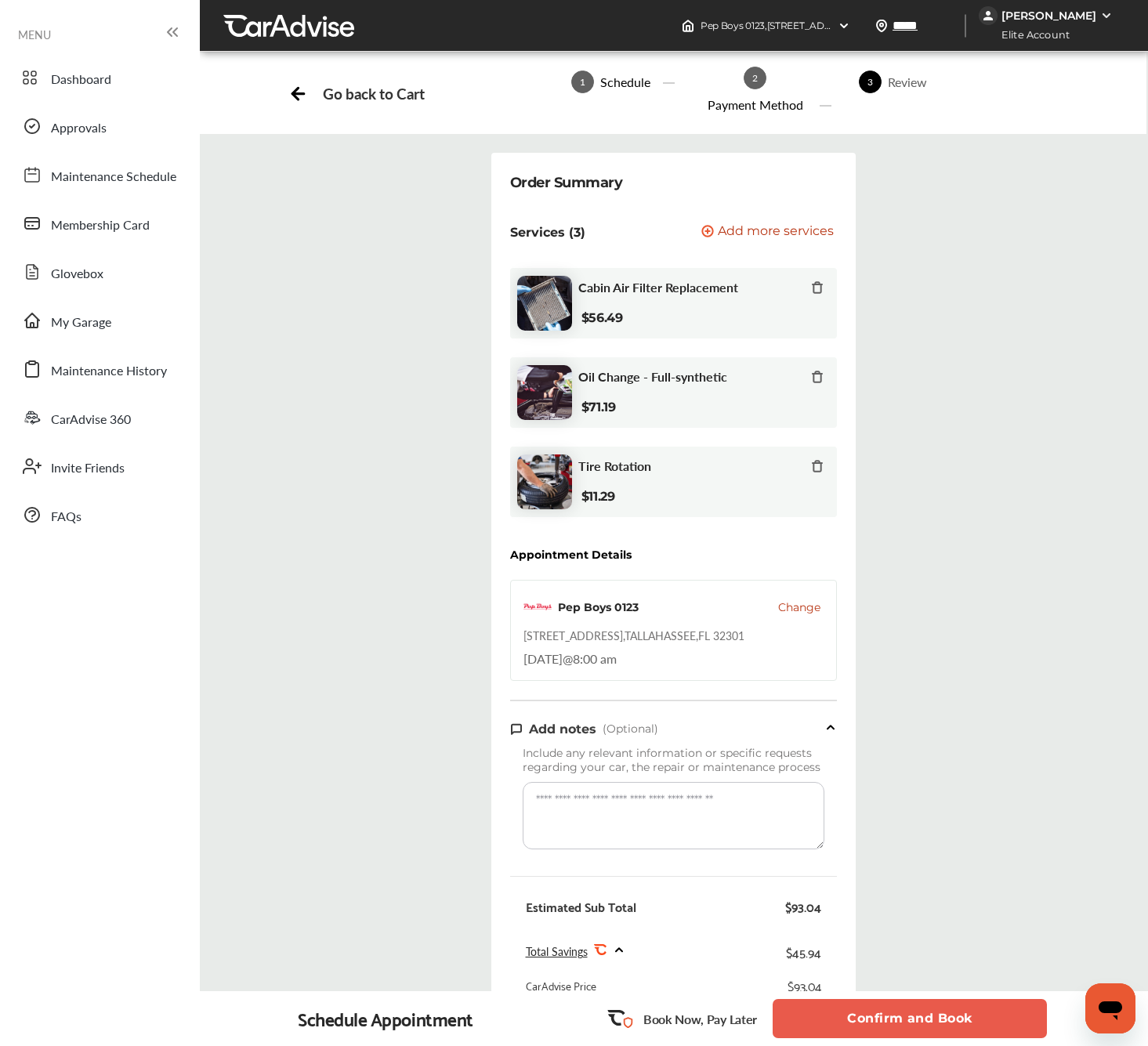
drag, startPoint x: 1029, startPoint y: 1015, endPoint x: 901, endPoint y: 1011, distance: 128.1
click at [1028, 1015] on button "Confirm and Book" at bounding box center [910, 1019] width 274 height 39
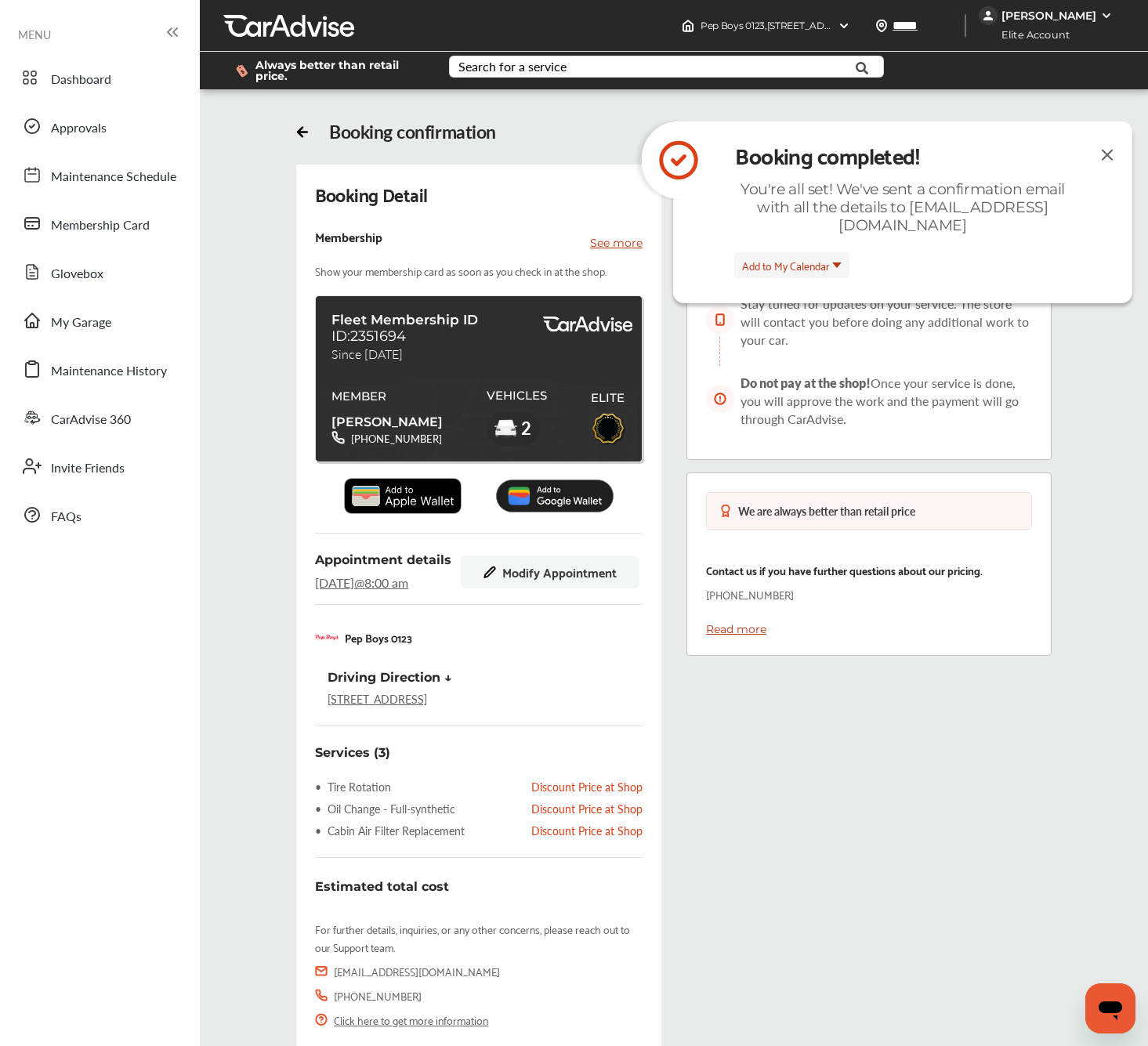
click at [415, 498] on img at bounding box center [402, 496] width 117 height 36
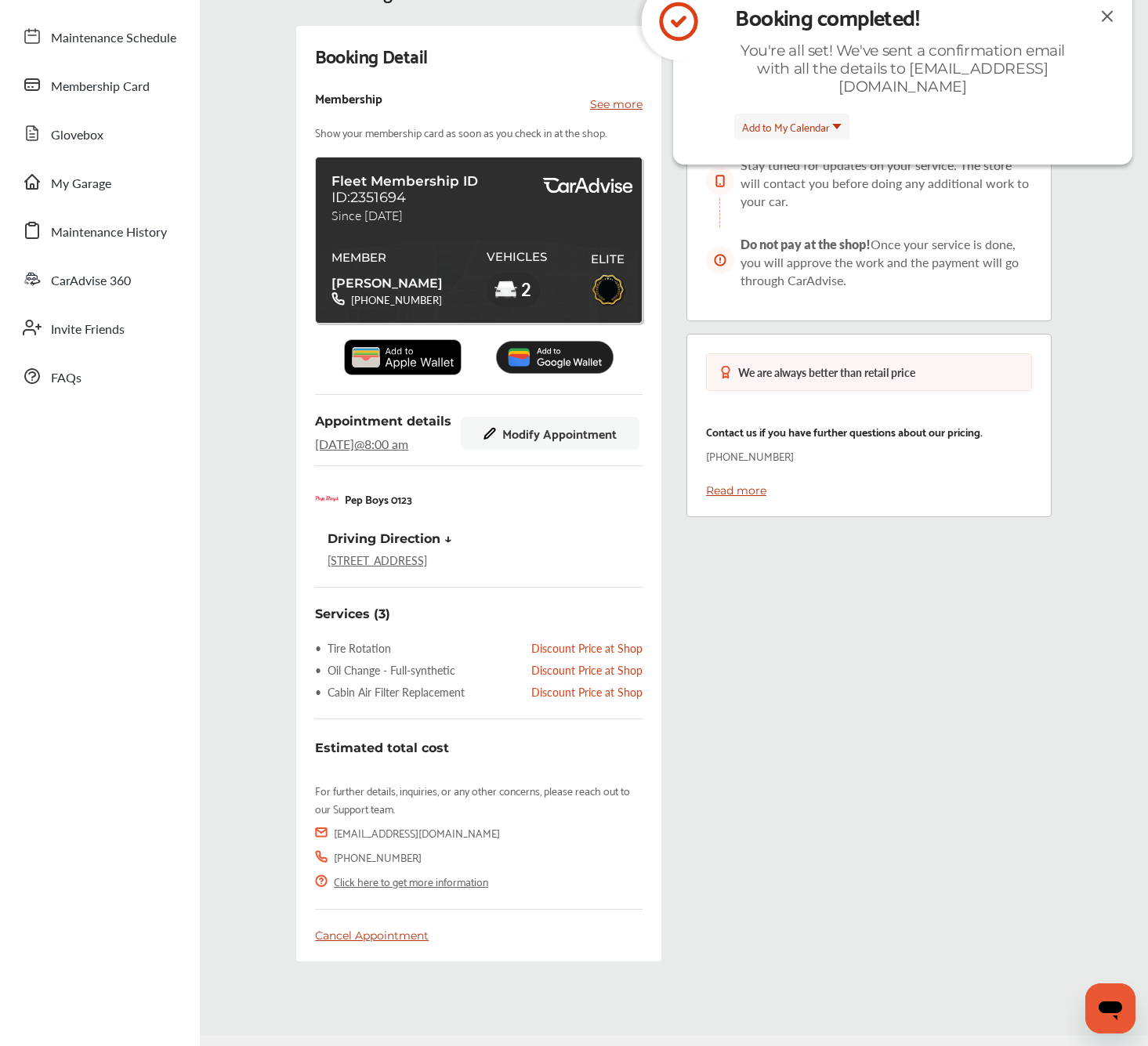
scroll to position [185, 0]
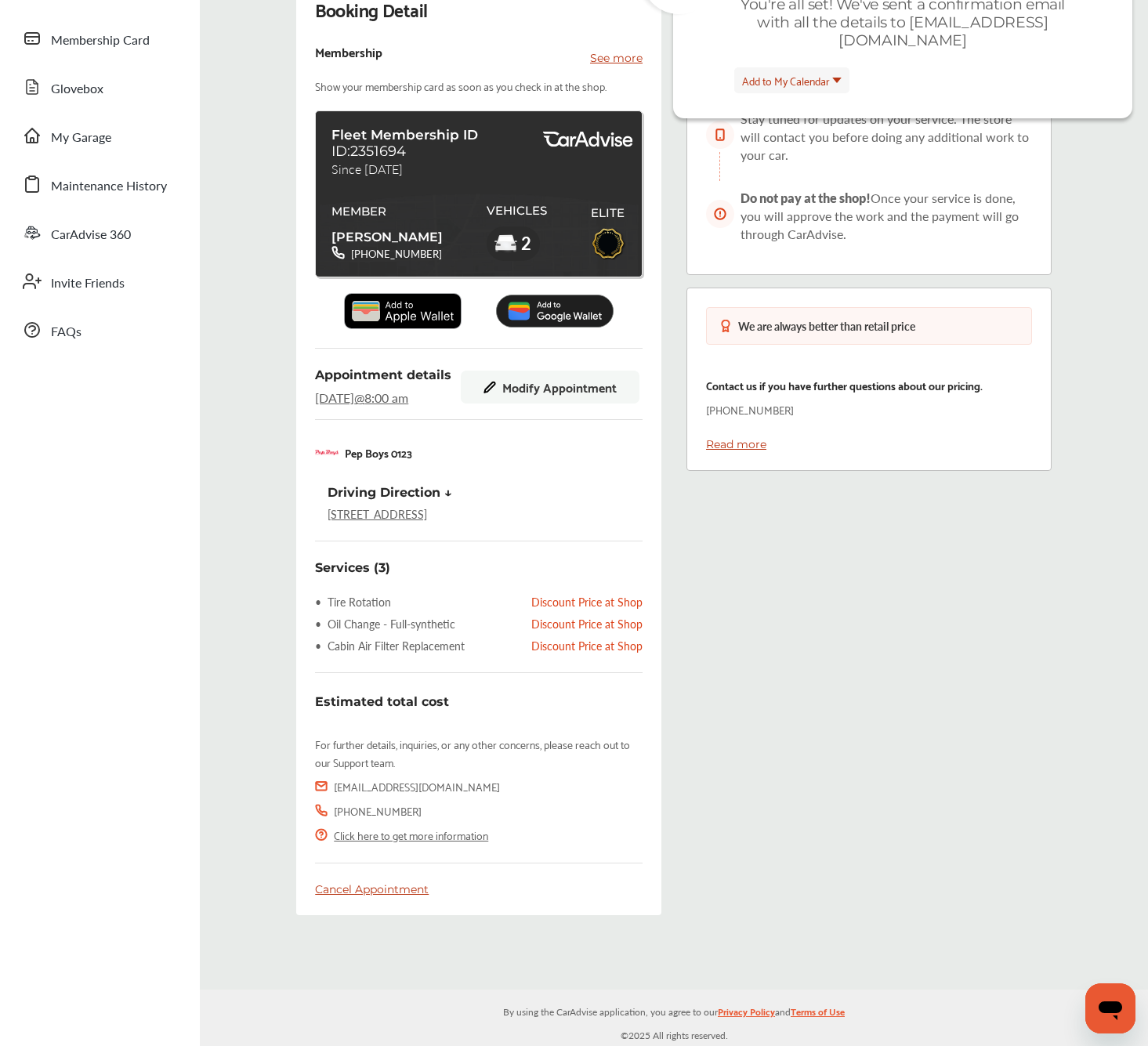
click at [361, 544] on div "Booking Detail Membership See more Show your membership card as soon as you che…" at bounding box center [478, 447] width 365 height 936
